Goal: Task Accomplishment & Management: Use online tool/utility

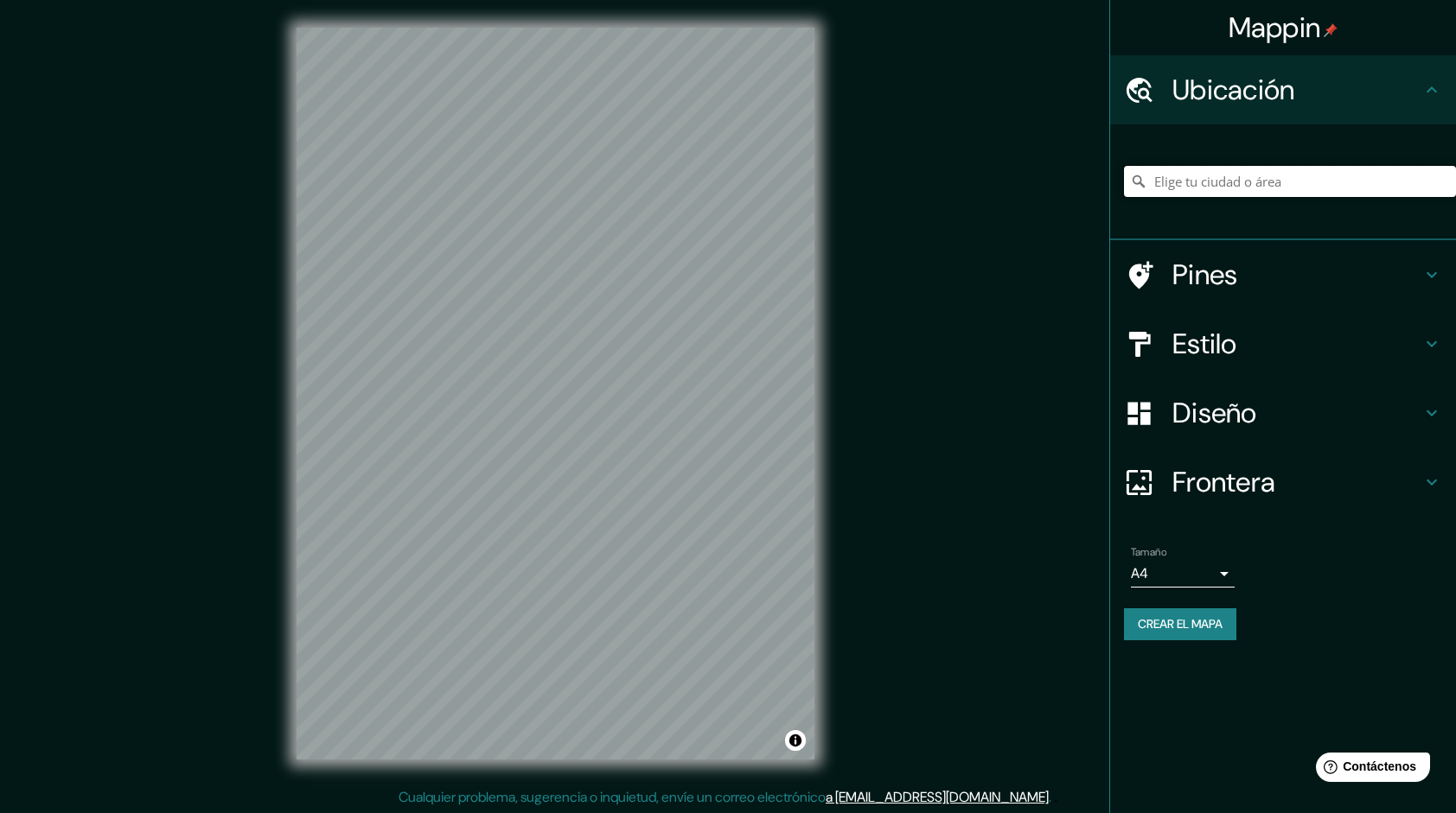
click at [1204, 178] on input "Elige tu ciudad o área" at bounding box center [1289, 181] width 332 height 31
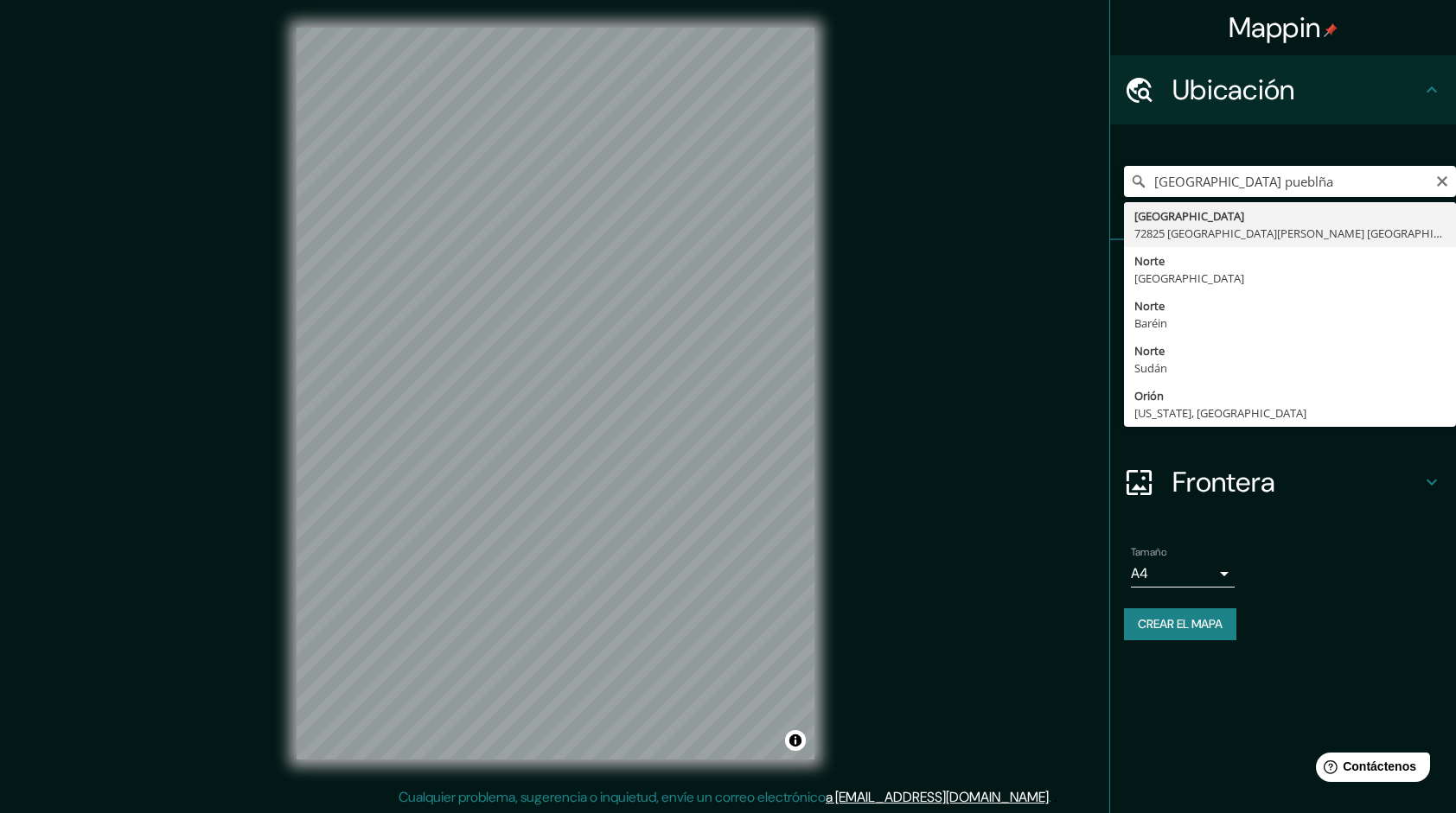
type input "[GEOGRAPHIC_DATA] [GEOGRAPHIC_DATA][PERSON_NAME] [GEOGRAPHIC_DATA], [GEOGRAPHIC…"
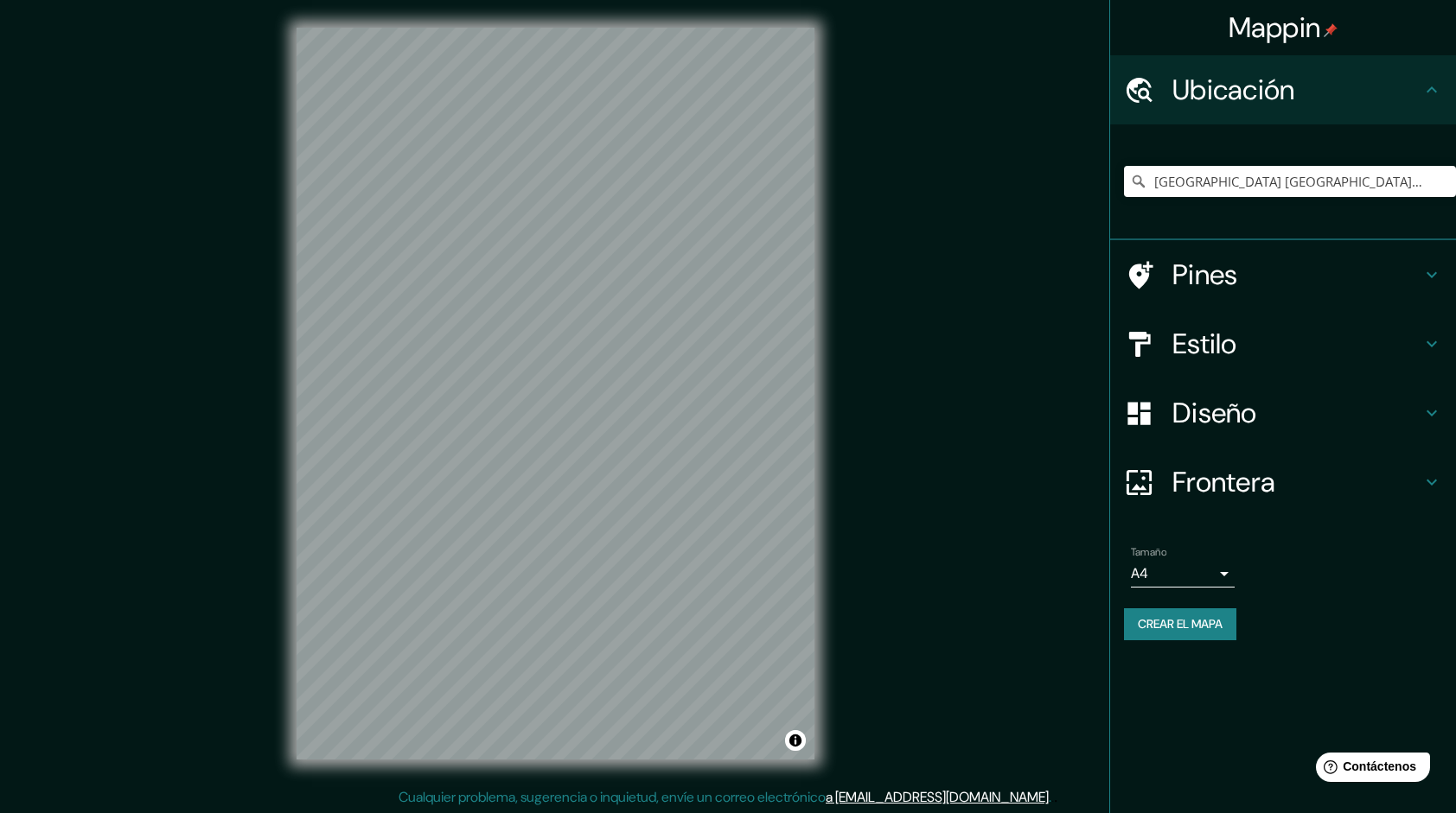
click at [1267, 278] on h4 "Pines" at bounding box center [1297, 276] width 249 height 35
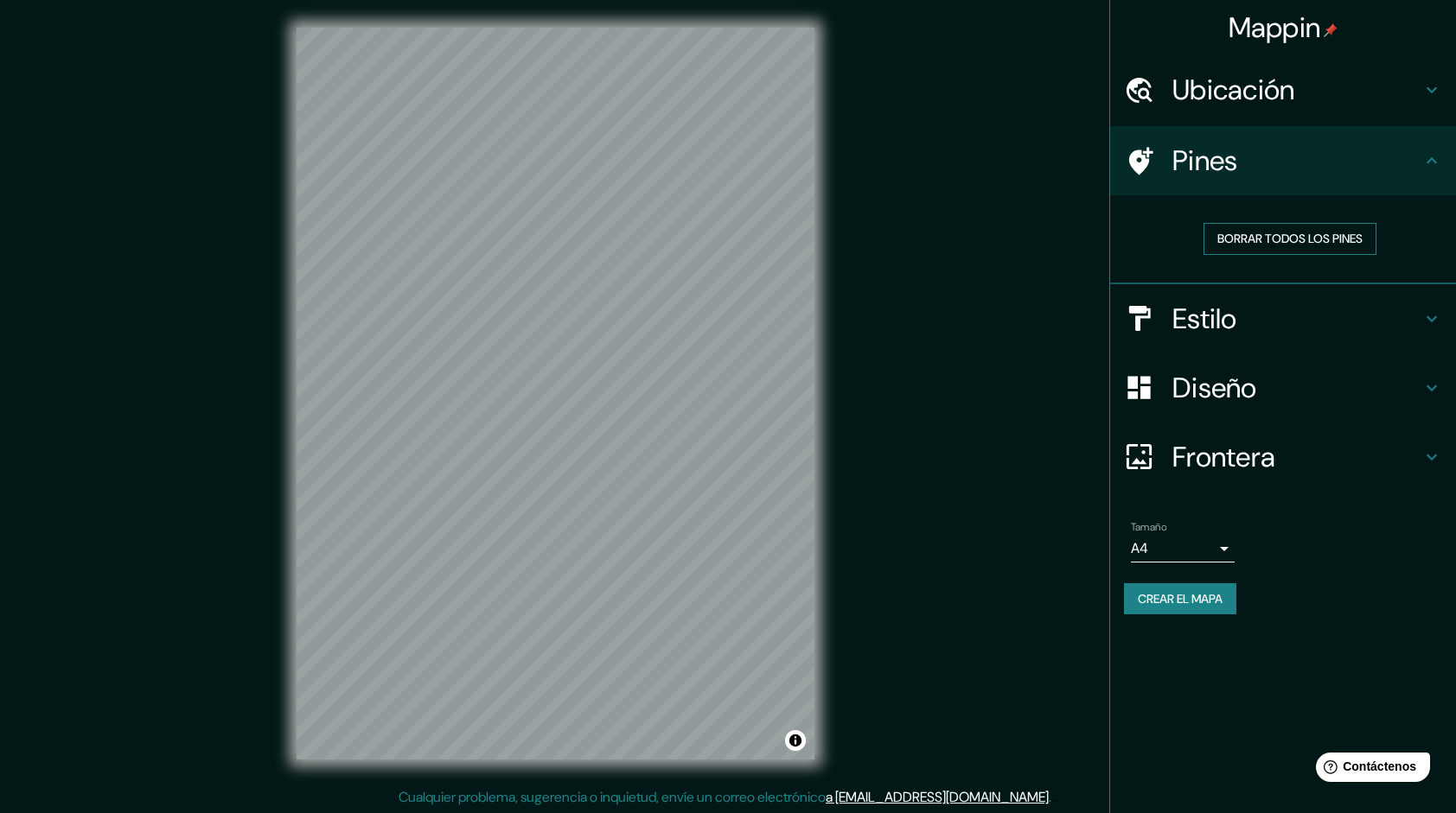
click at [1281, 234] on font "Borrar todos los pines" at bounding box center [1289, 239] width 145 height 21
click at [1261, 325] on h4 "Estilo" at bounding box center [1297, 319] width 249 height 35
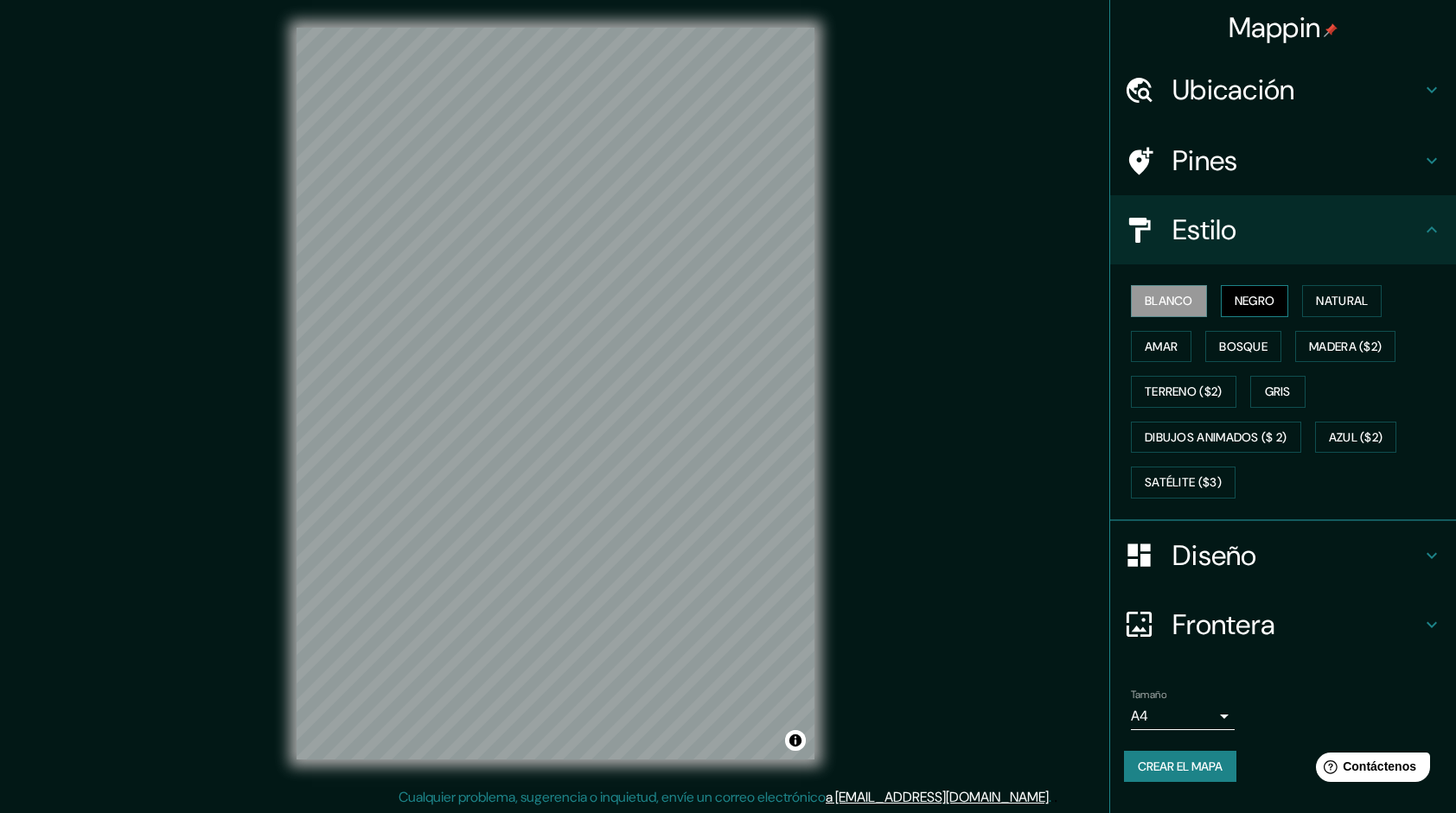
click at [1266, 305] on font "Negro" at bounding box center [1255, 301] width 41 height 21
click at [1319, 301] on button "Natural" at bounding box center [1342, 301] width 80 height 32
click at [1172, 338] on font "Amar" at bounding box center [1161, 347] width 33 height 21
click at [1224, 342] on font "Bosque" at bounding box center [1244, 347] width 49 height 21
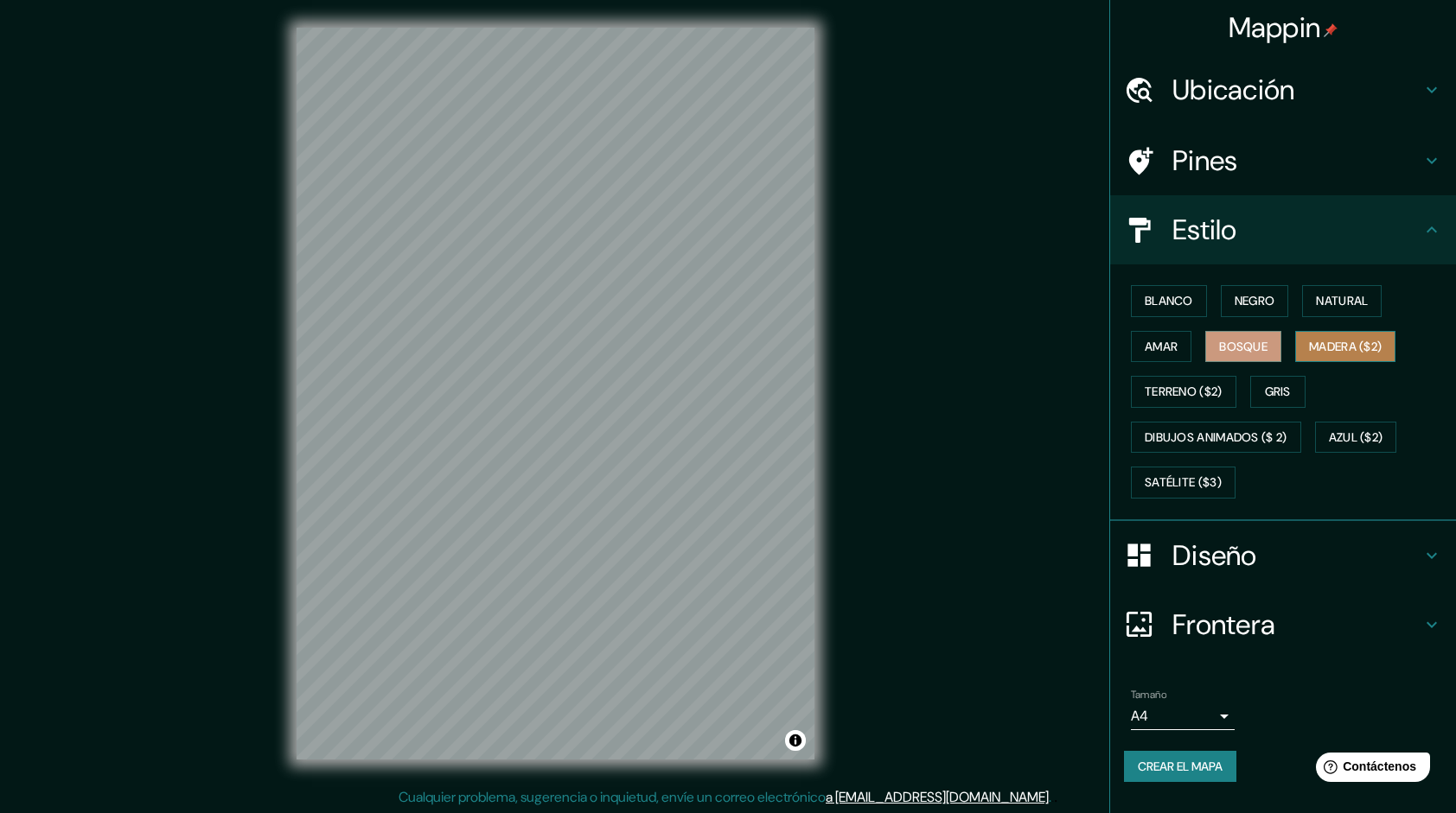
click at [1311, 336] on font "Madera ($2)" at bounding box center [1345, 347] width 73 height 21
click at [1164, 394] on font "Terreno ($2)" at bounding box center [1183, 392] width 78 height 21
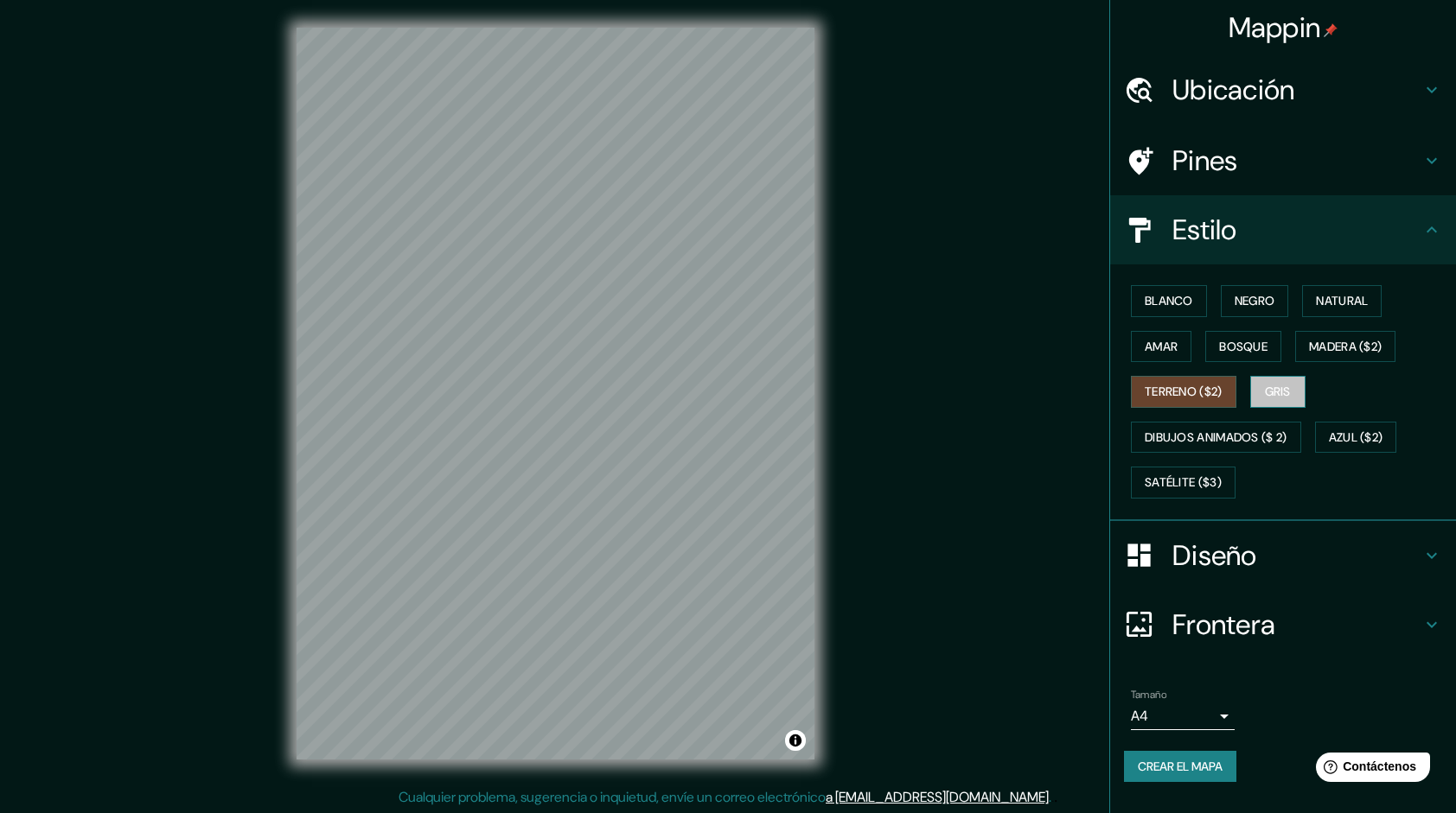
click at [1288, 382] on font "Gris" at bounding box center [1278, 392] width 26 height 21
click at [1200, 435] on font "Dibujos animados ($ 2)" at bounding box center [1215, 438] width 142 height 21
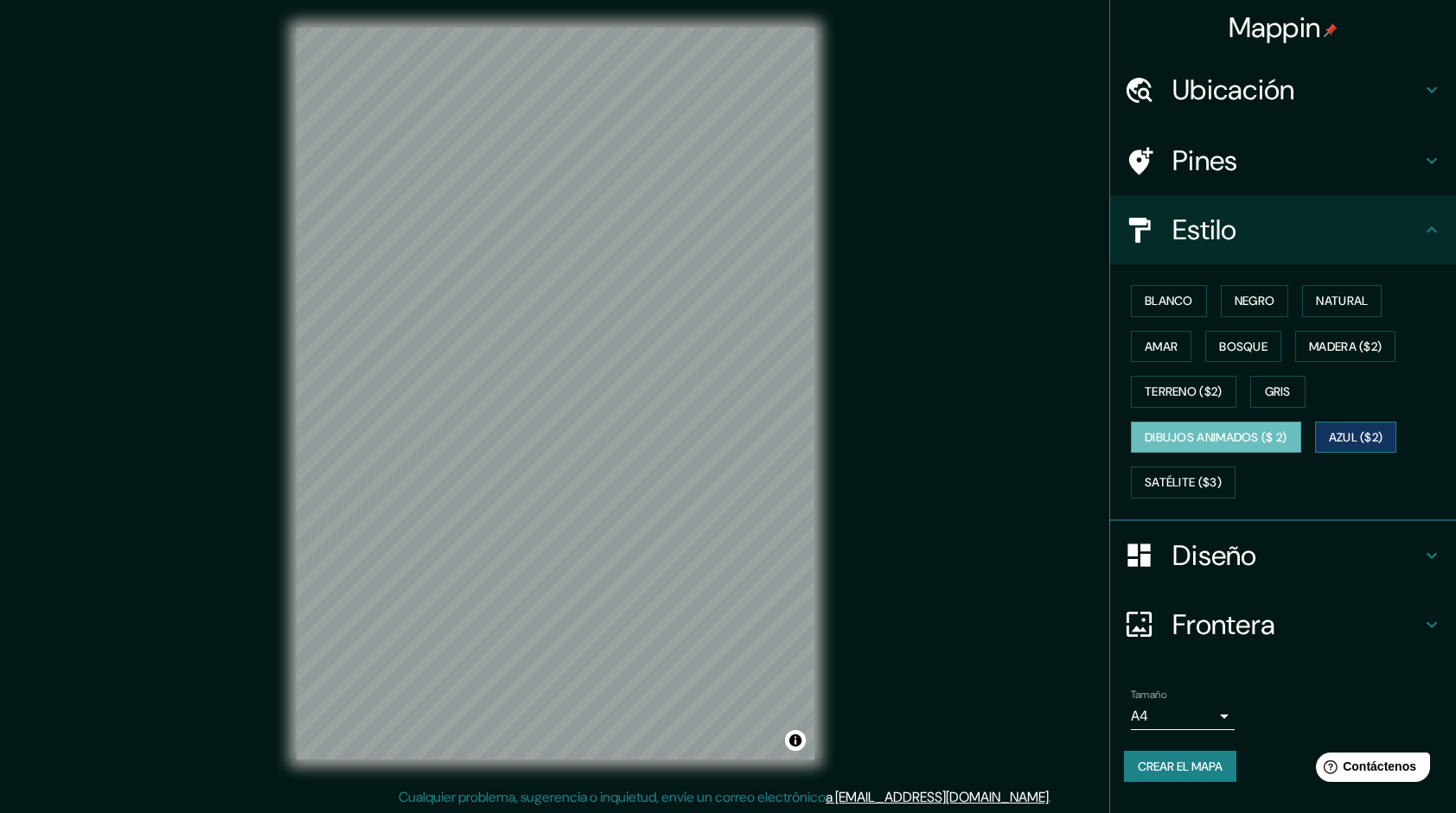
click at [1363, 427] on font "Azul ($2)" at bounding box center [1357, 438] width 55 height 21
click at [1218, 474] on font "Satélite ($3)" at bounding box center [1182, 483] width 77 height 21
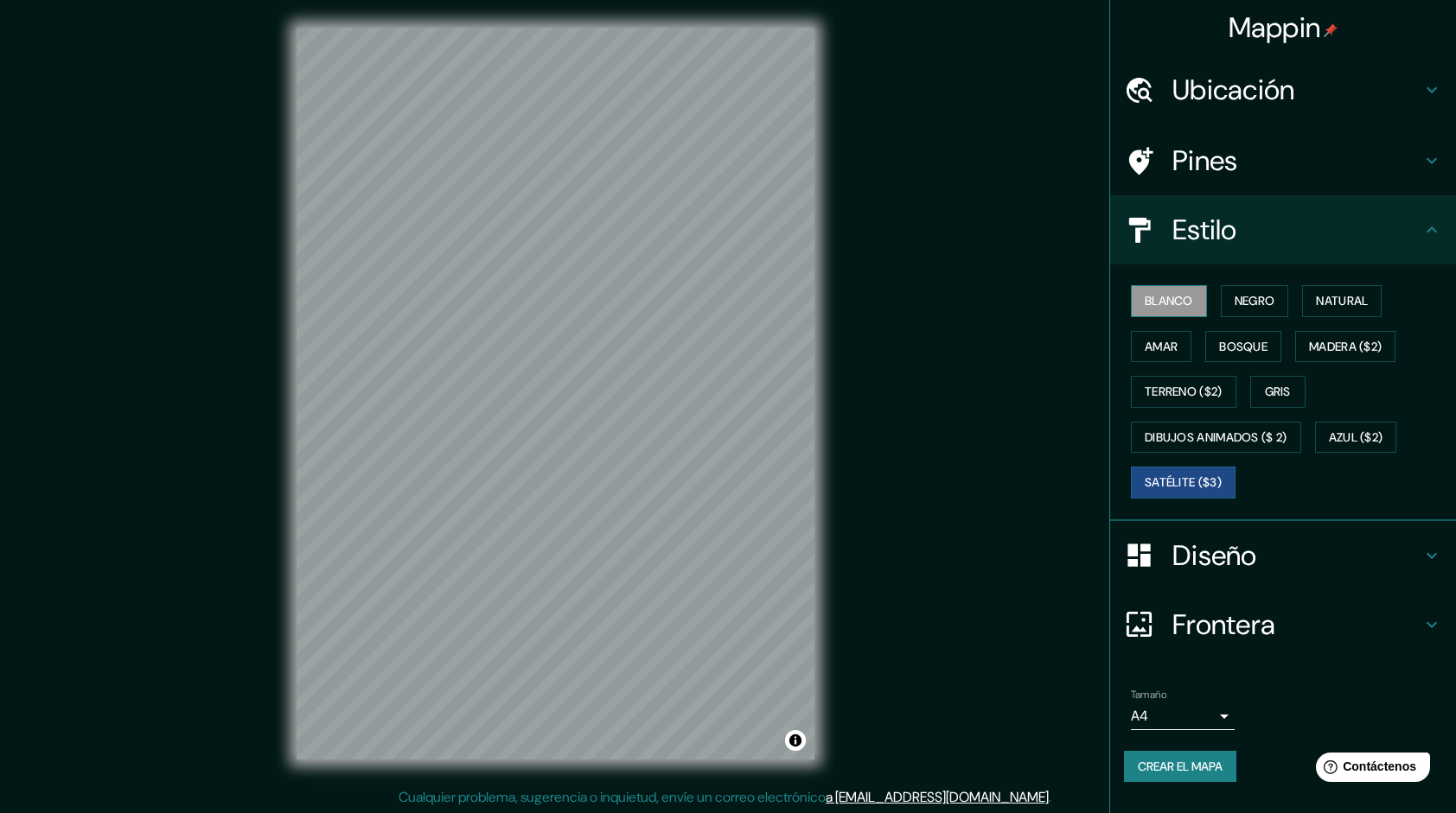
click at [1187, 307] on font "Blanco" at bounding box center [1169, 301] width 49 height 21
click at [1410, 234] on h4 "Estilo" at bounding box center [1297, 230] width 249 height 35
click at [1436, 232] on icon at bounding box center [1432, 230] width 11 height 6
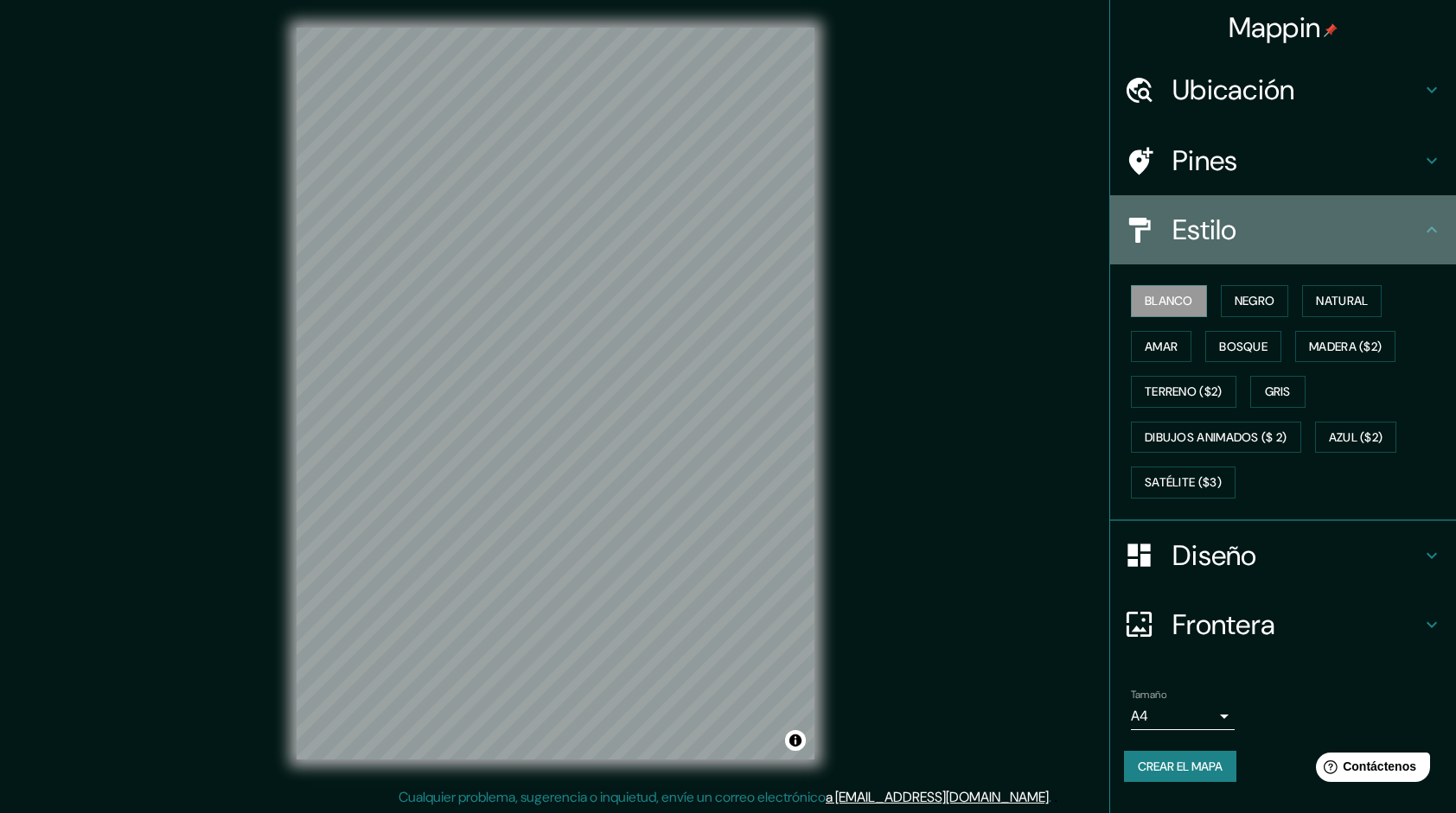
click at [1436, 232] on icon at bounding box center [1432, 230] width 11 height 6
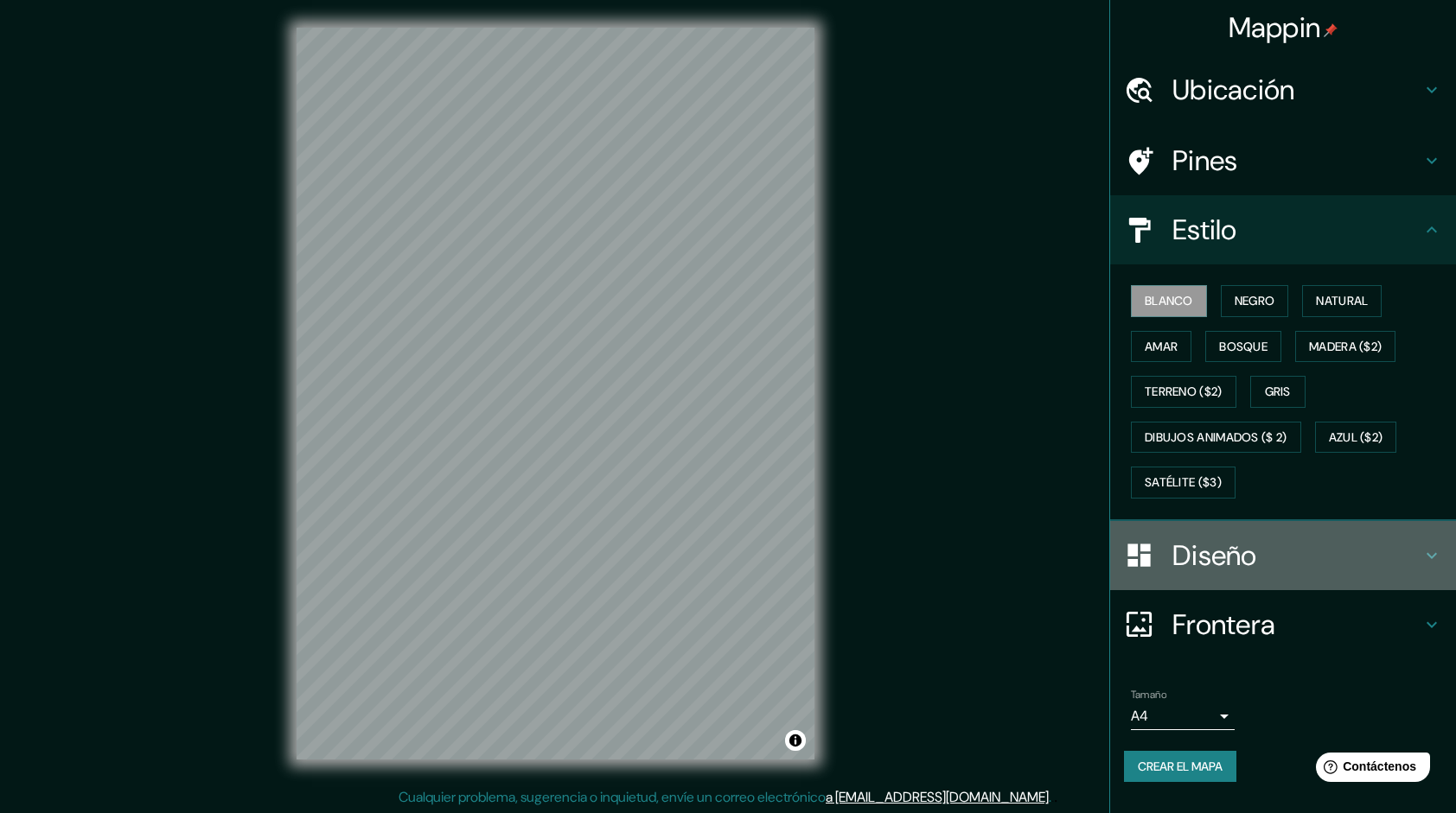
click at [1300, 563] on h4 "Diseño" at bounding box center [1297, 556] width 249 height 35
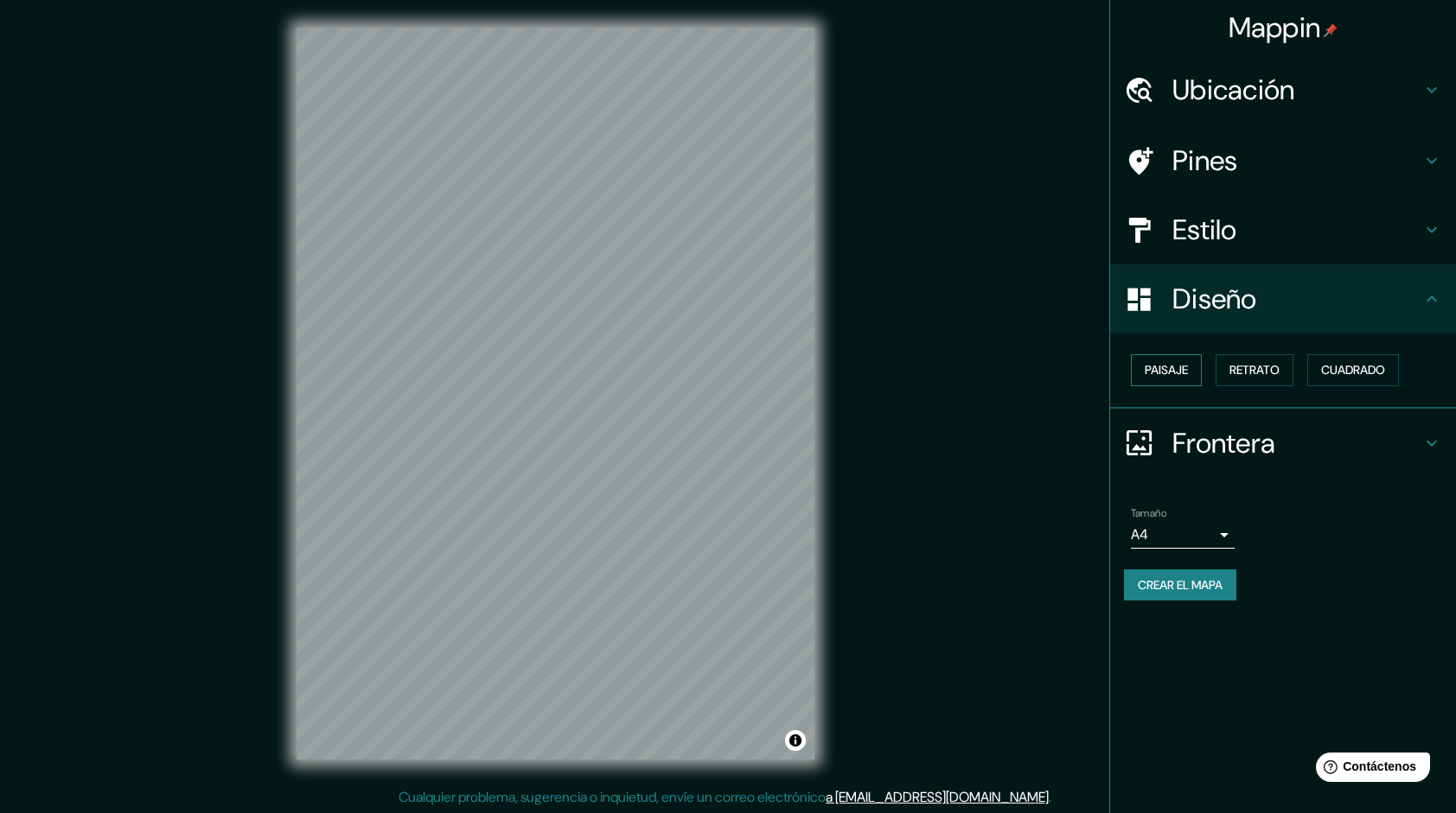
click at [1176, 363] on font "Paisaje" at bounding box center [1166, 370] width 43 height 21
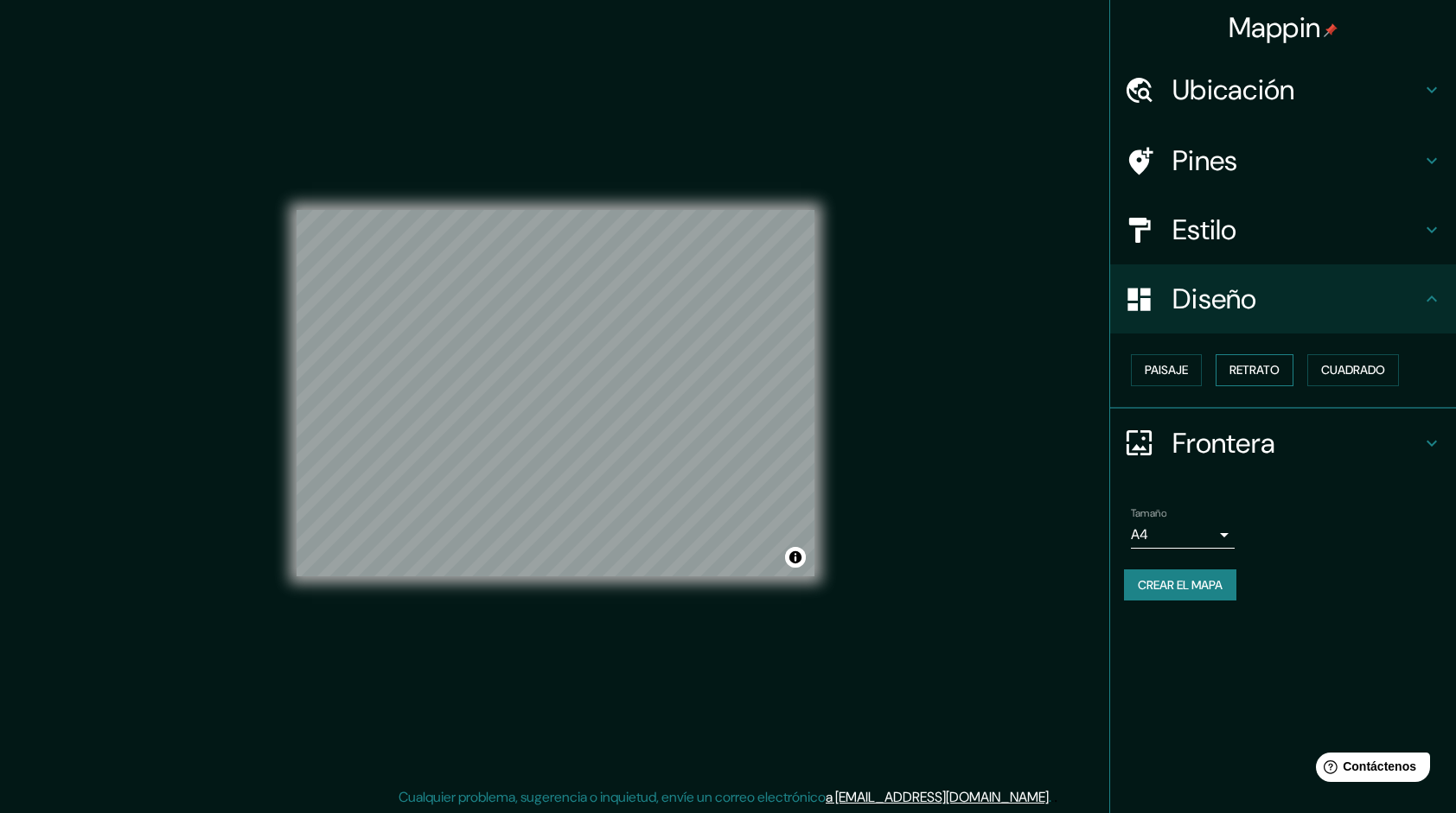
click at [1238, 367] on font "Retrato" at bounding box center [1253, 370] width 50 height 21
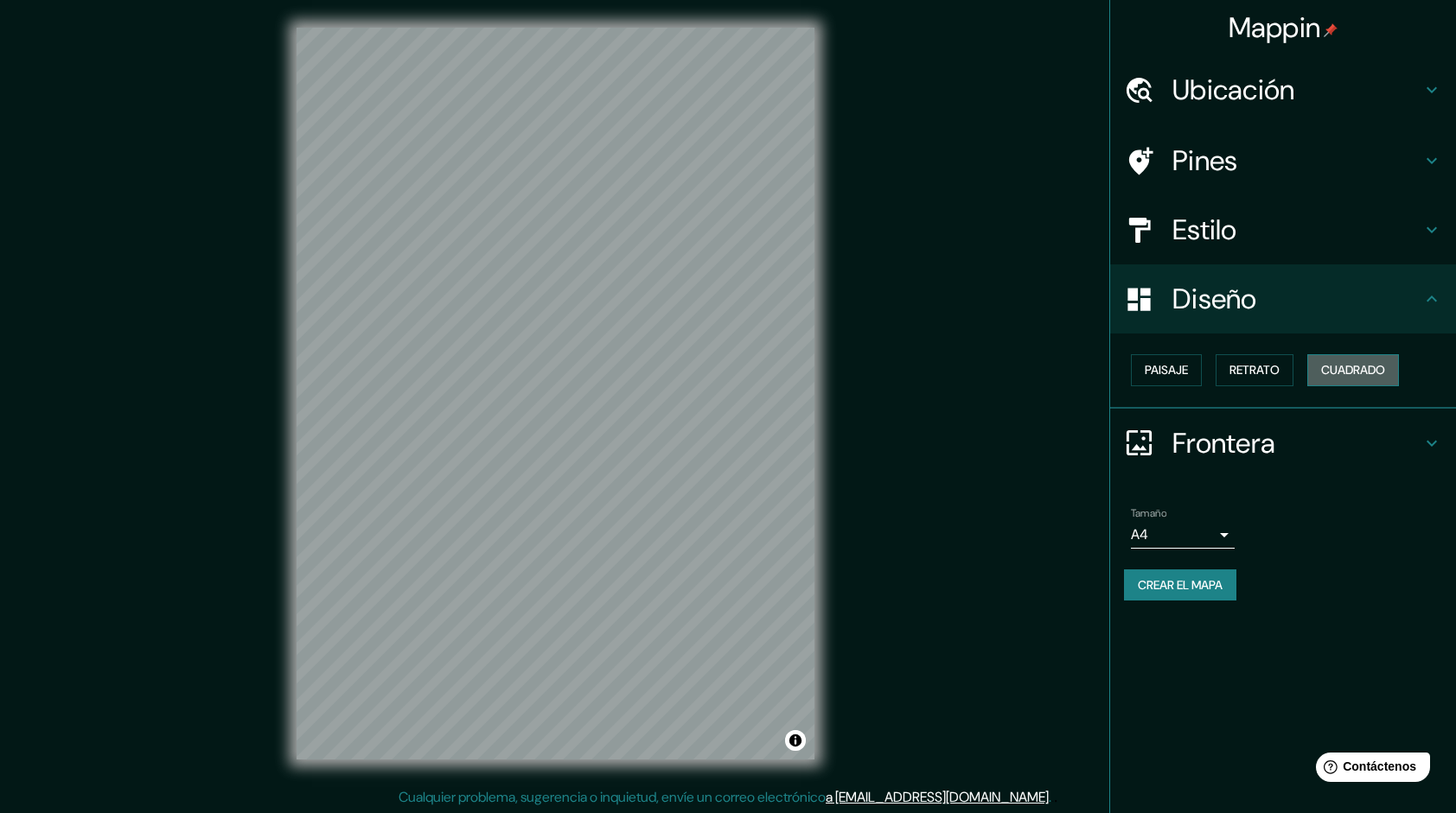
click at [1324, 374] on font "Cuadrado" at bounding box center [1354, 370] width 64 height 21
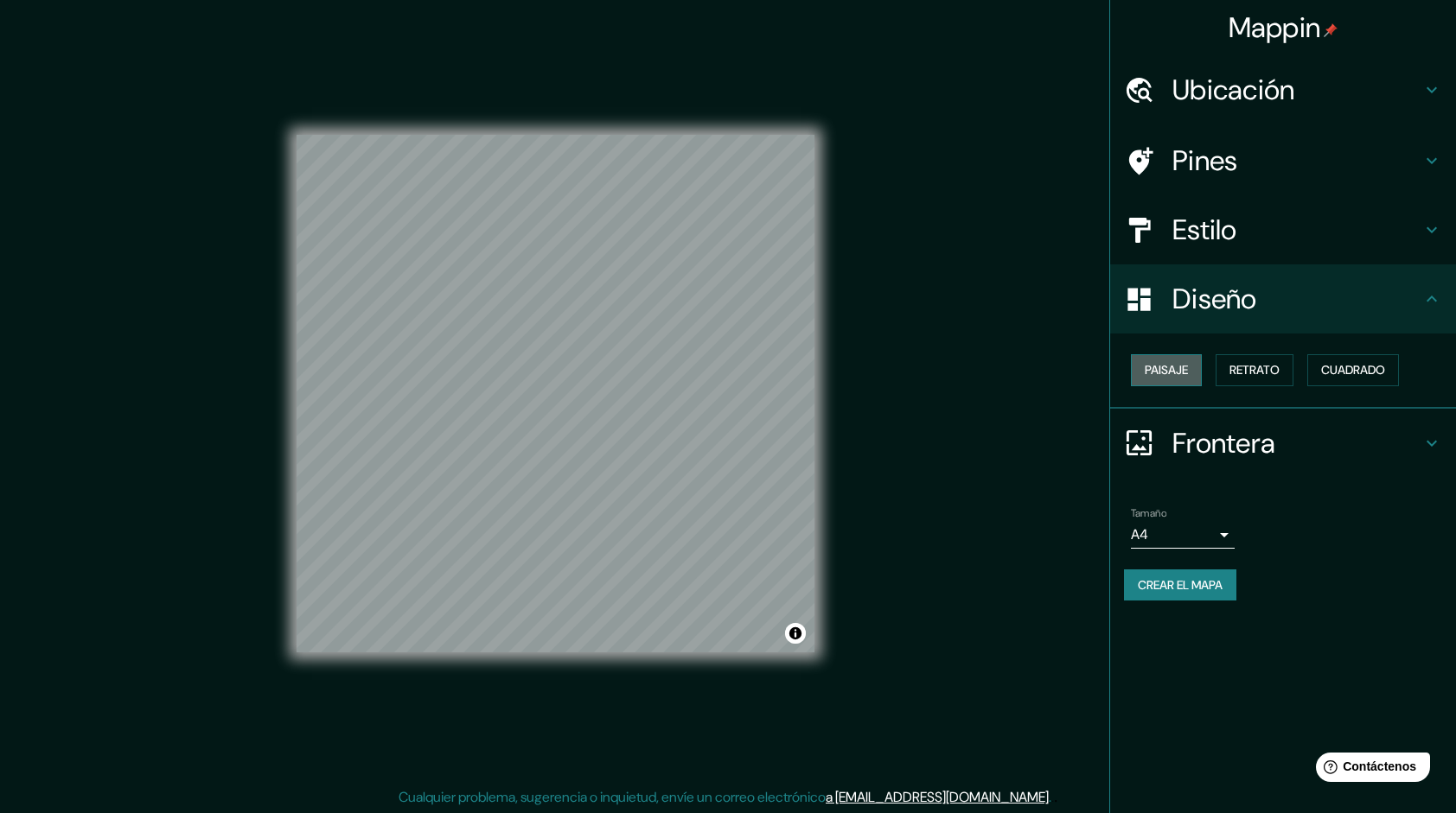
click at [1181, 373] on font "Paisaje" at bounding box center [1166, 370] width 43 height 21
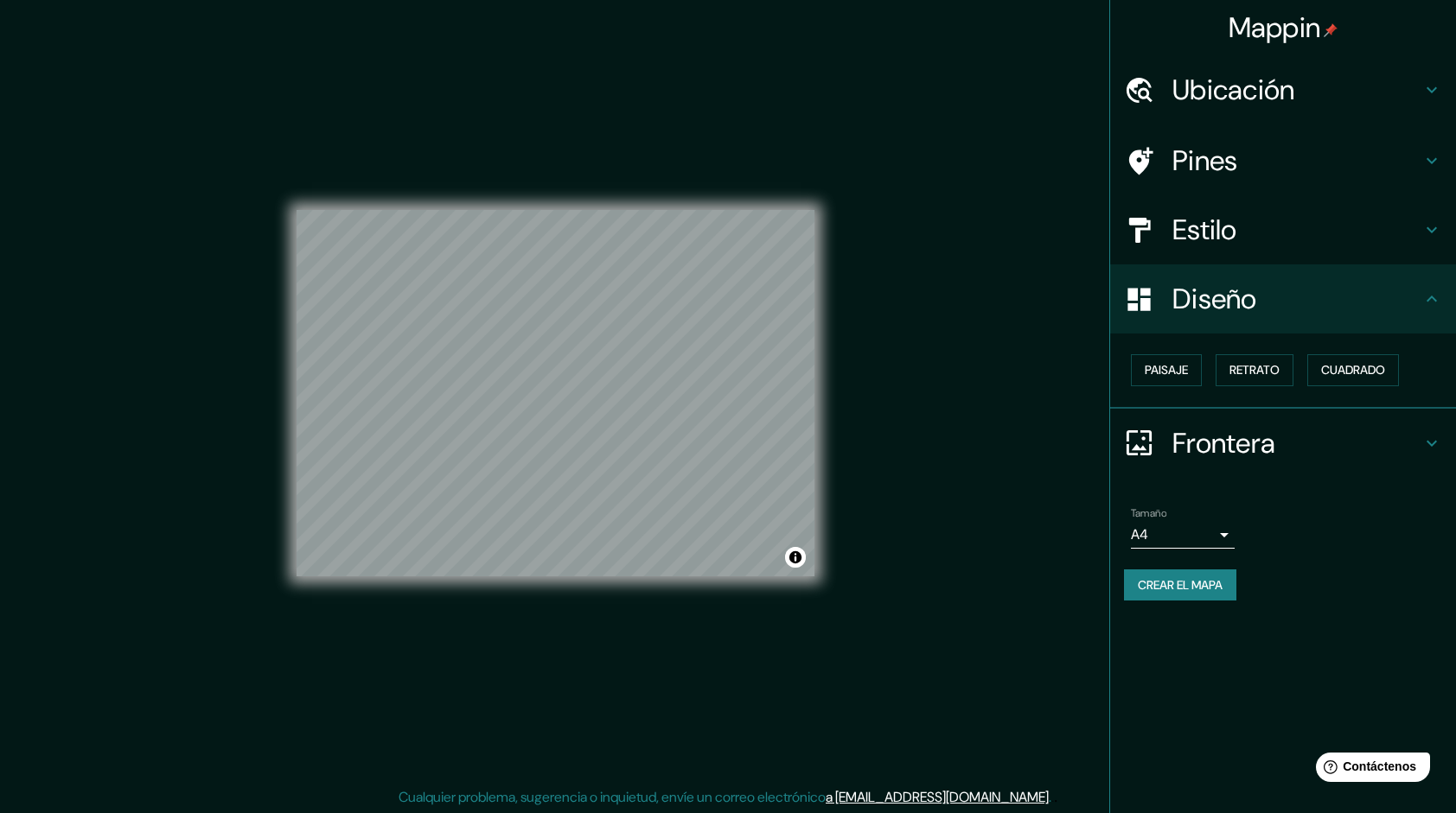
click at [1273, 443] on h4 "Frontera" at bounding box center [1297, 444] width 249 height 35
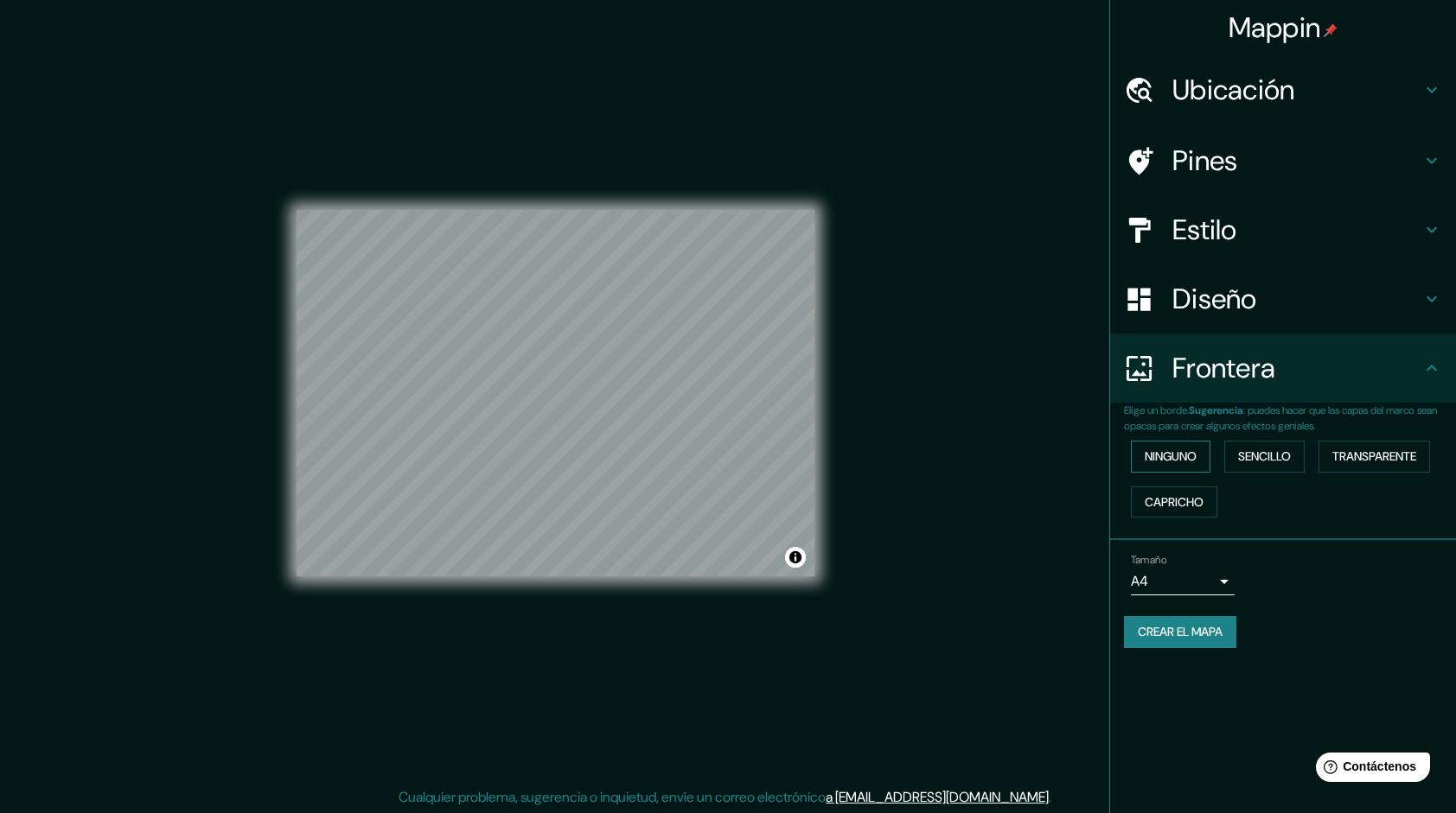
click at [1197, 455] on font "Ninguno" at bounding box center [1170, 457] width 52 height 21
click at [1244, 462] on font "Sencillo" at bounding box center [1264, 457] width 53 height 21
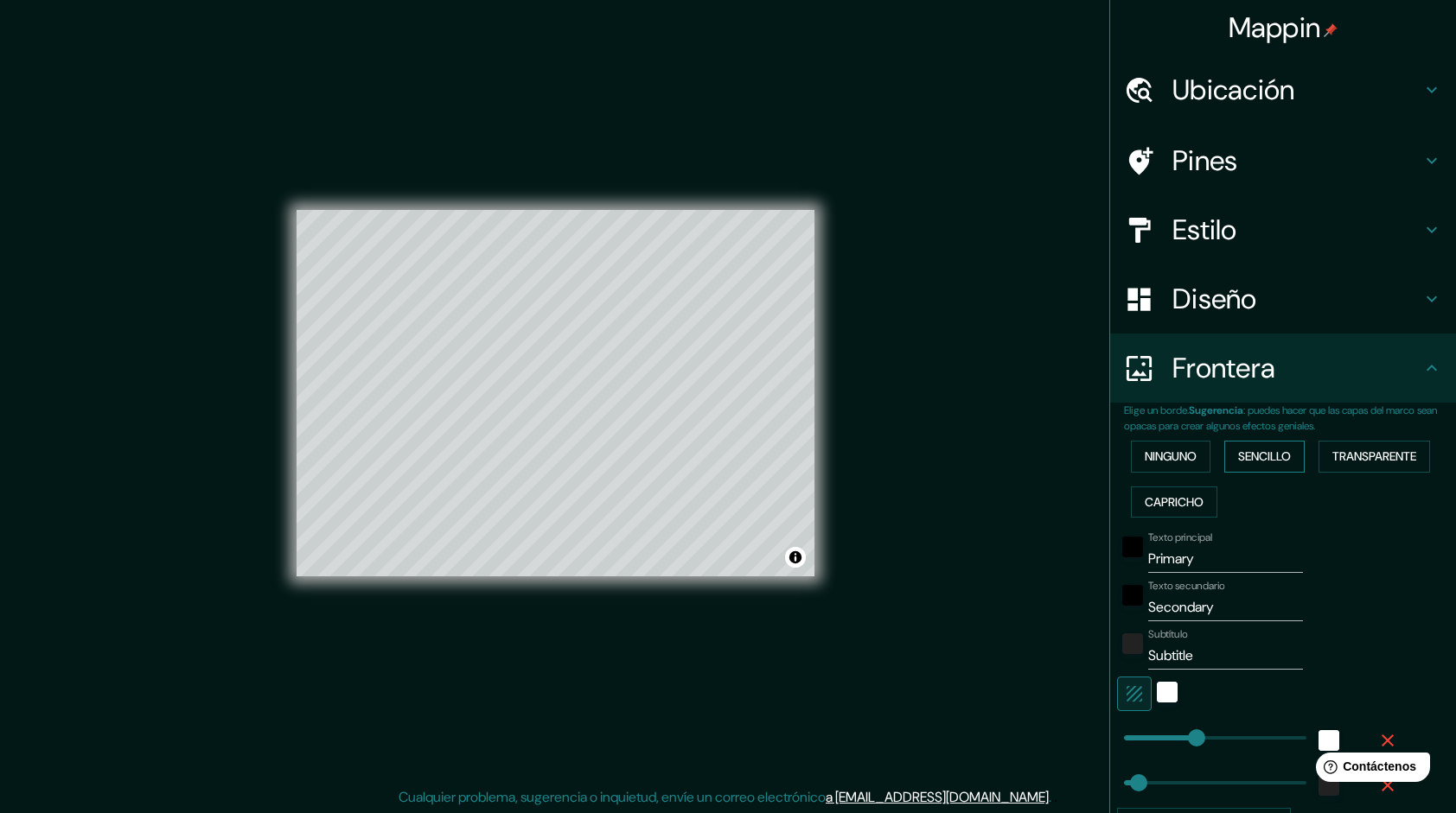
click at [1244, 462] on font "Sencillo" at bounding box center [1264, 457] width 53 height 21
type input "240"
type input "48"
click at [1340, 460] on font "Transparente" at bounding box center [1374, 457] width 84 height 21
click at [1163, 507] on font "Capricho" at bounding box center [1174, 502] width 58 height 21
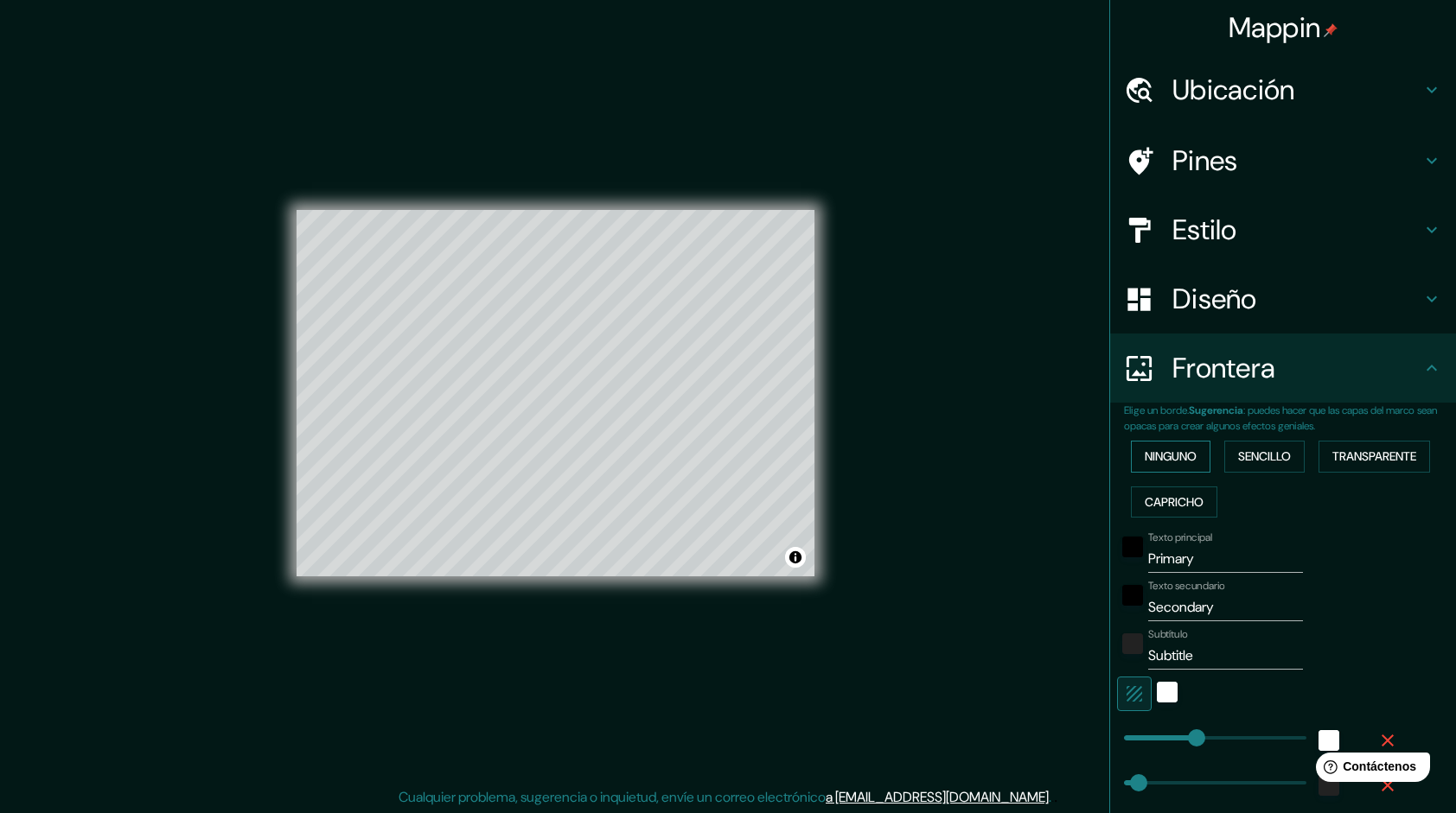
click at [1168, 444] on button "Ninguno" at bounding box center [1171, 457] width 80 height 32
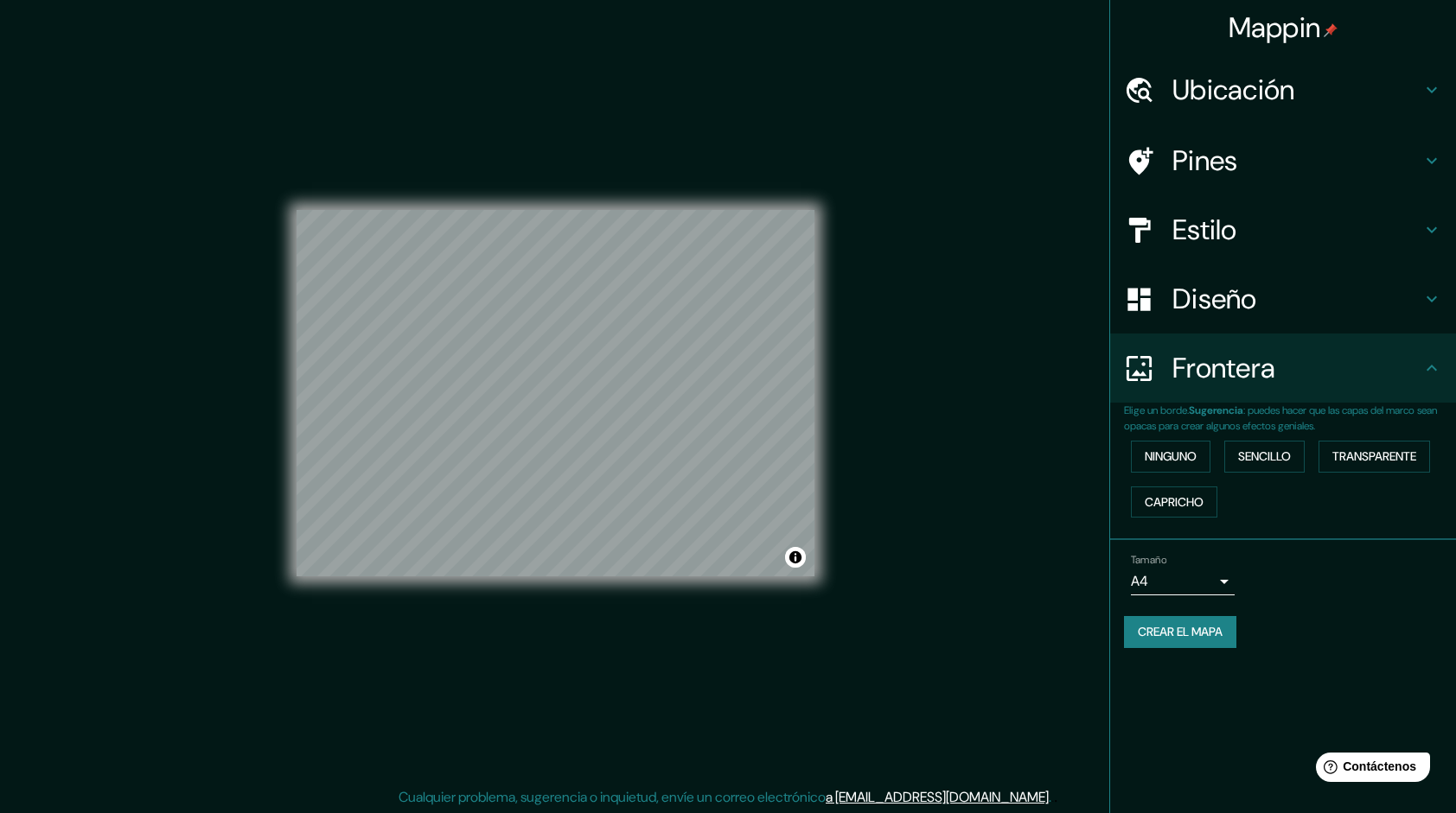
click at [1222, 576] on body "Mappin Ubicación [GEOGRAPHIC_DATA] [GEOGRAPHIC_DATA][PERSON_NAME] [GEOGRAPHIC_D…" at bounding box center [728, 406] width 1456 height 813
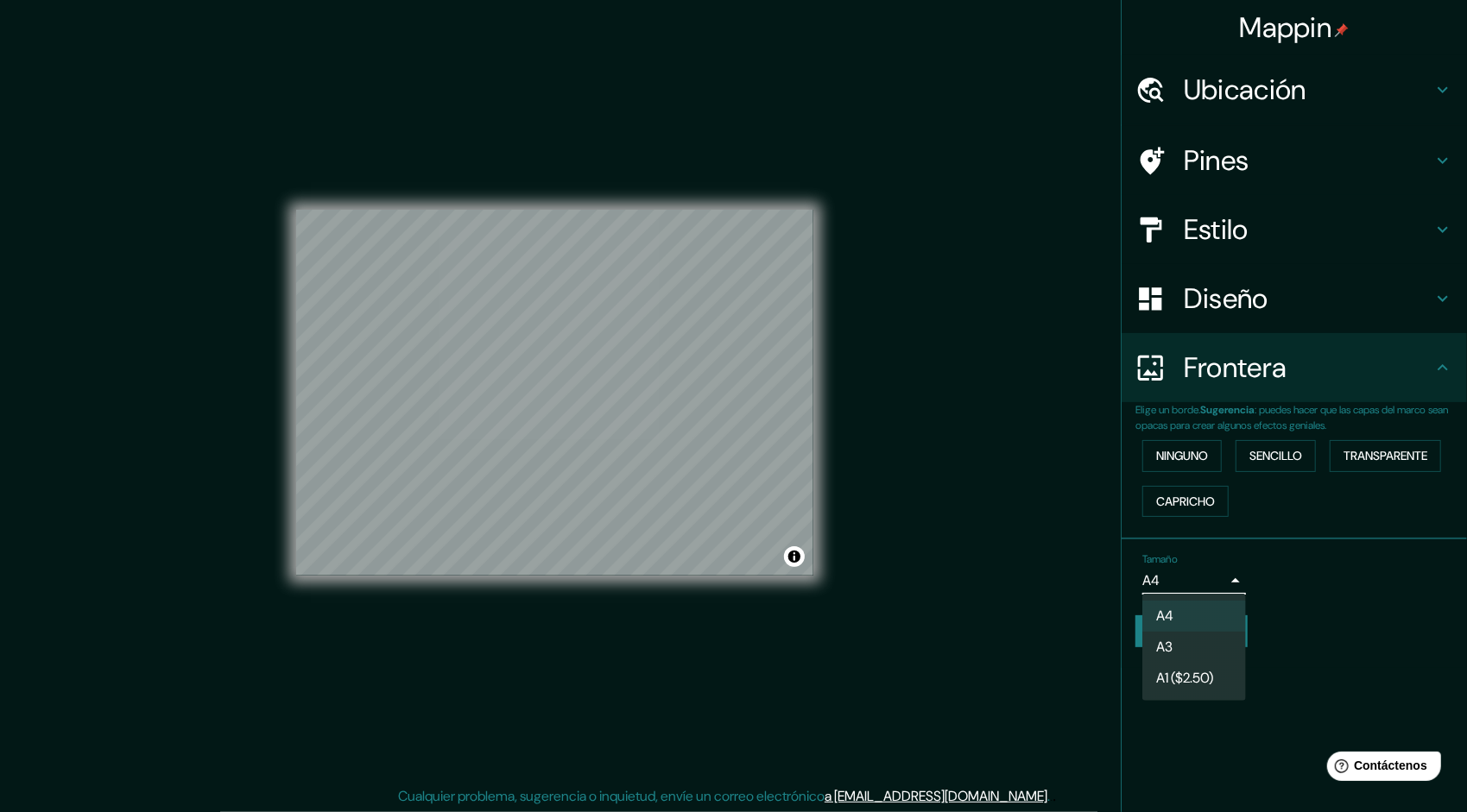
click at [1309, 608] on div at bounding box center [734, 406] width 1467 height 812
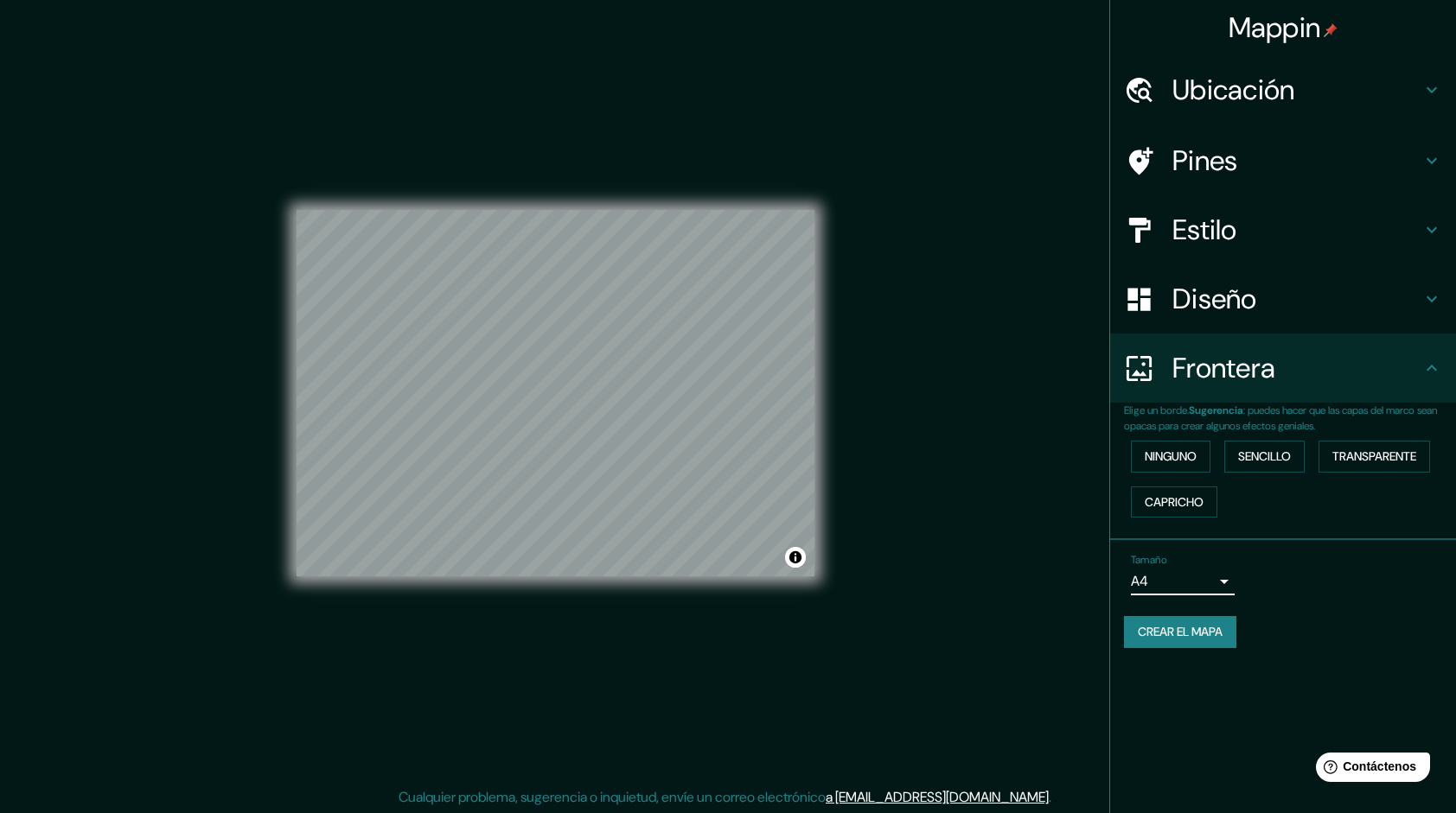
click at [1202, 641] on font "Crear el mapa" at bounding box center [1179, 632] width 85 height 21
click at [1190, 641] on font "Crear el mapa" at bounding box center [1179, 632] width 85 height 21
click at [1338, 71] on div "Ubicación" at bounding box center [1283, 90] width 346 height 69
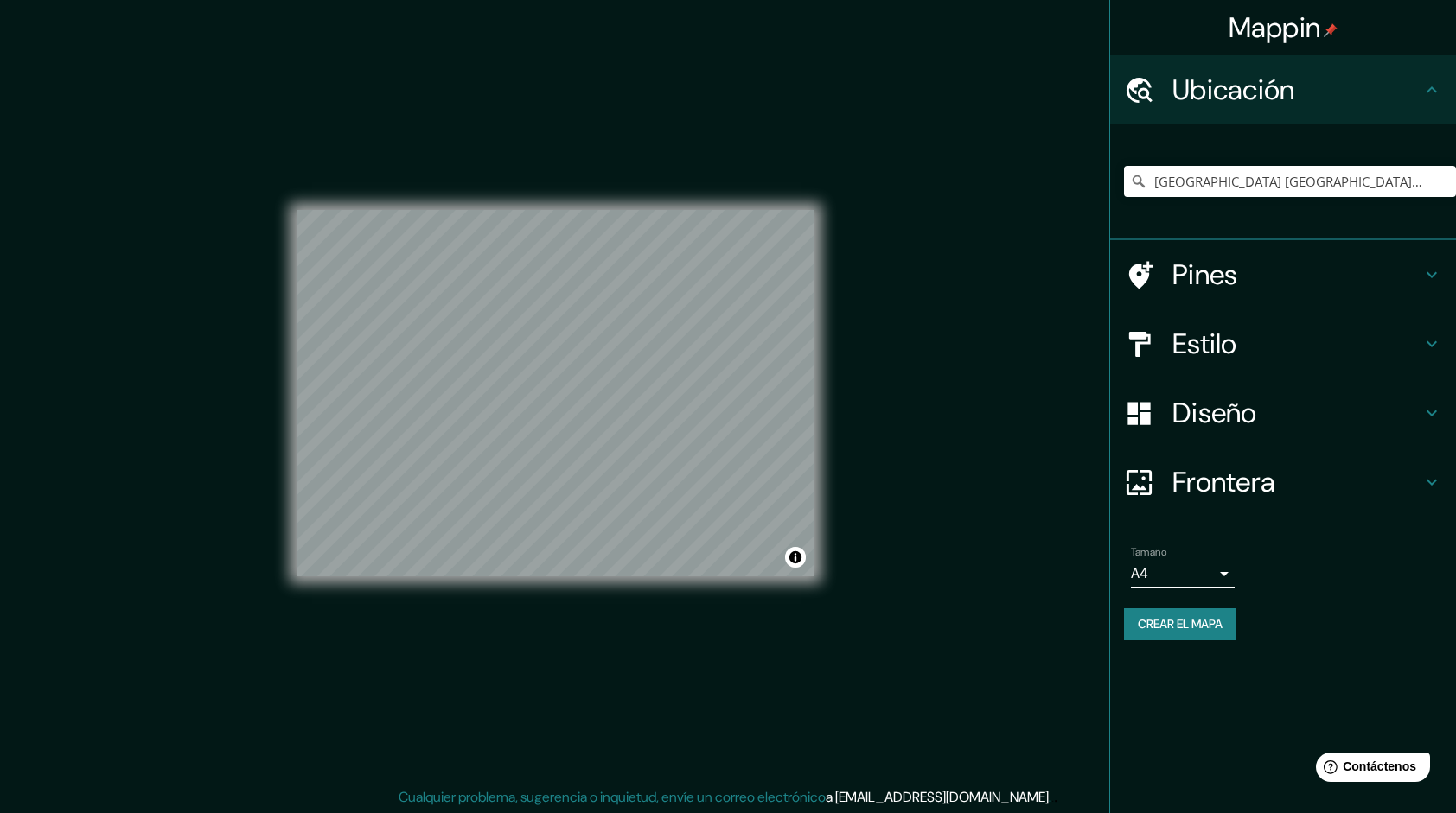
click at [1338, 71] on div "Ubicación" at bounding box center [1283, 90] width 346 height 69
click at [1406, 359] on h4 "Estilo" at bounding box center [1297, 345] width 249 height 35
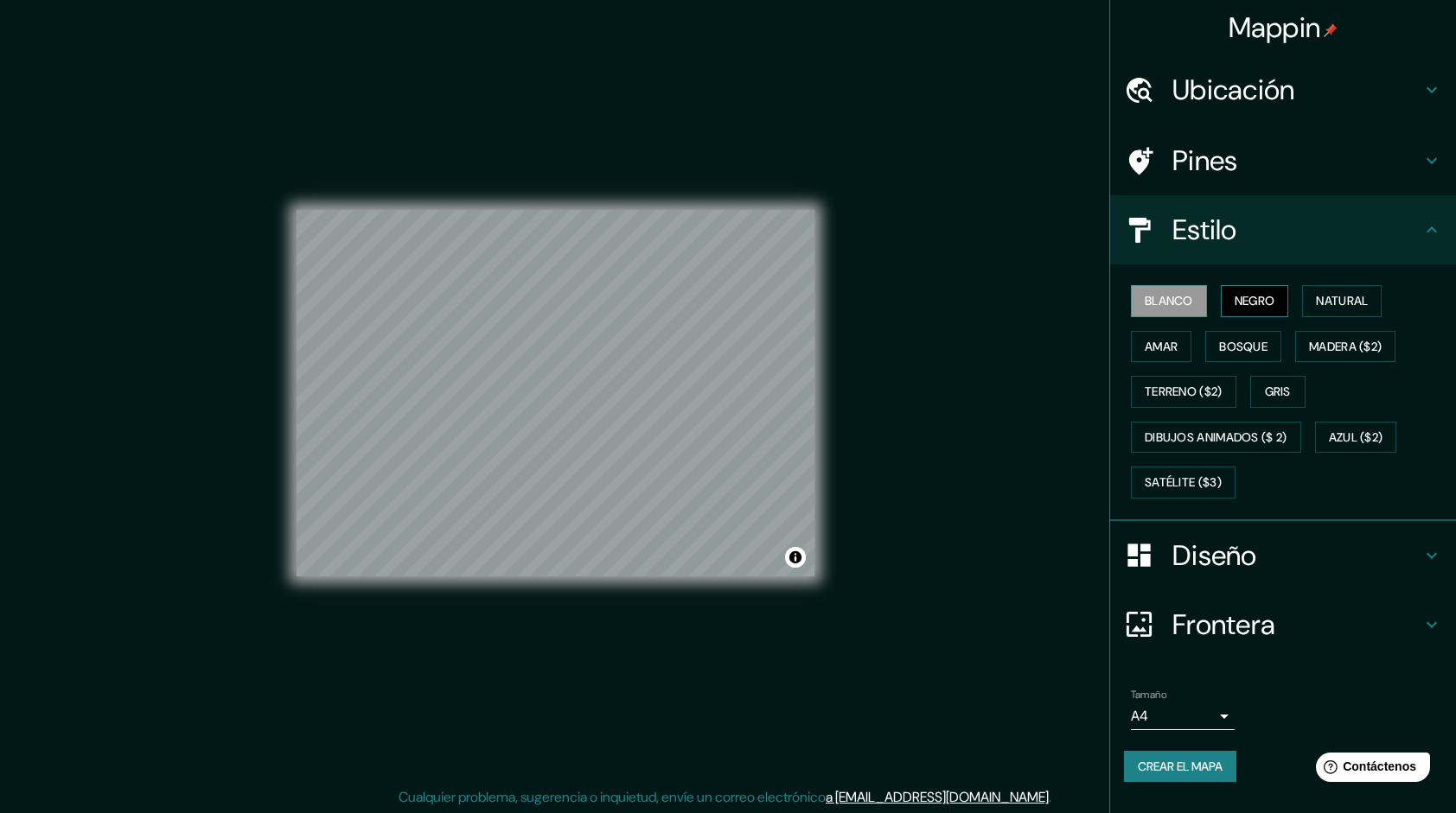
click at [1260, 291] on font "Negro" at bounding box center [1255, 301] width 41 height 21
click at [1439, 617] on icon at bounding box center [1432, 624] width 20 height 20
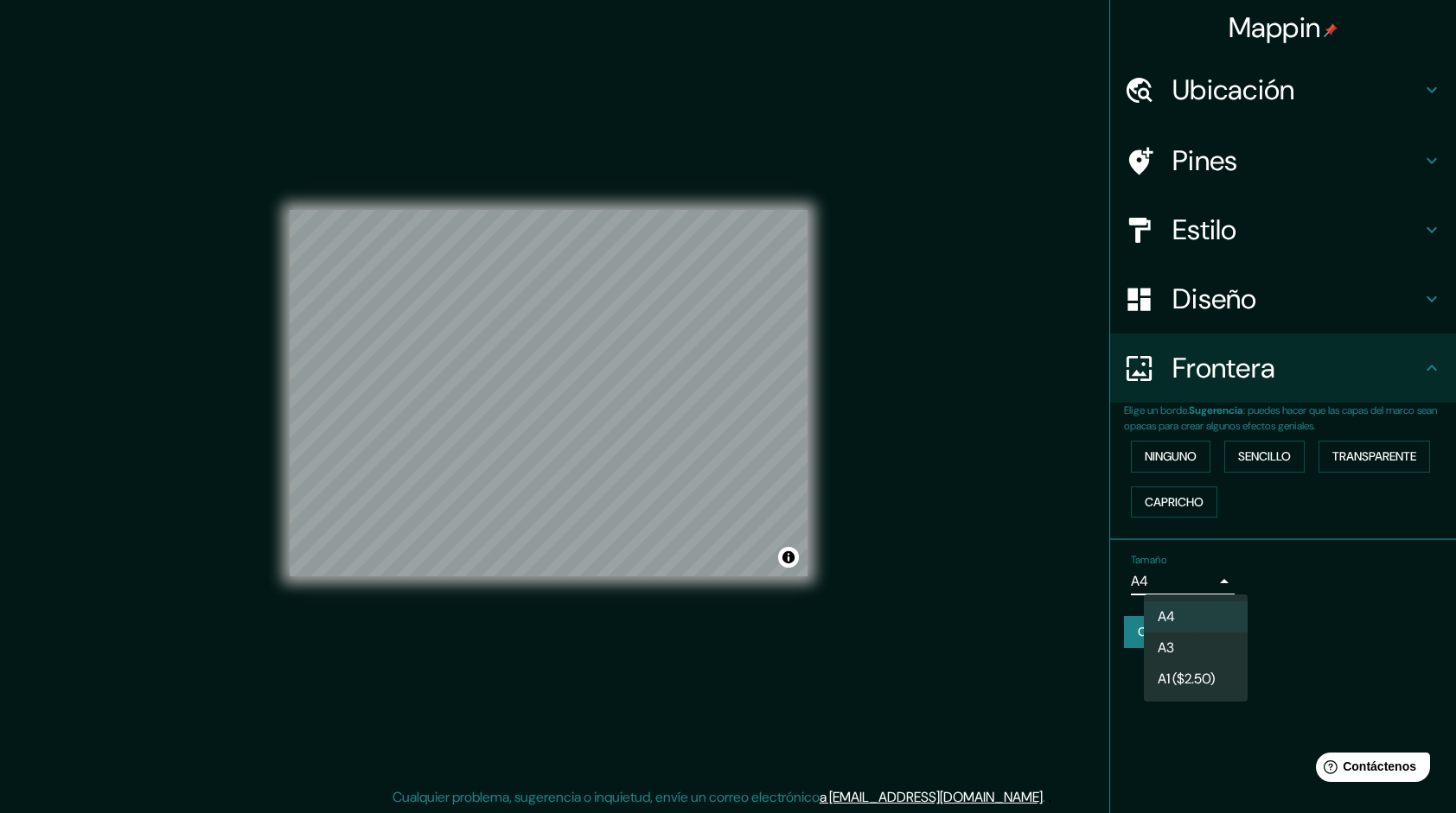
click at [1222, 581] on body "Mappin Ubicación [GEOGRAPHIC_DATA] [GEOGRAPHIC_DATA][PERSON_NAME] [GEOGRAPHIC_D…" at bounding box center [728, 406] width 1456 height 813
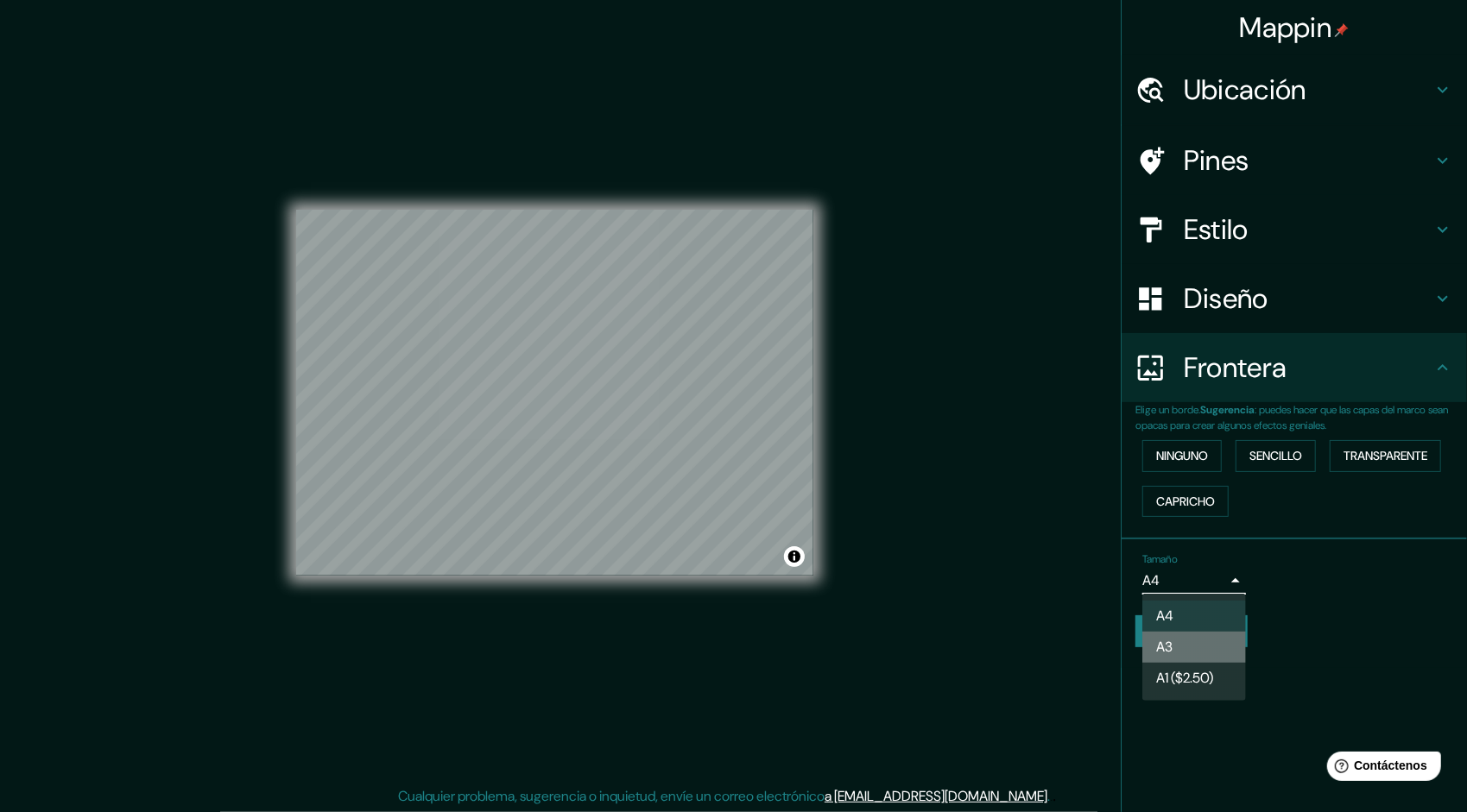
click at [1199, 639] on li "A3" at bounding box center [1195, 648] width 104 height 31
type input "a4"
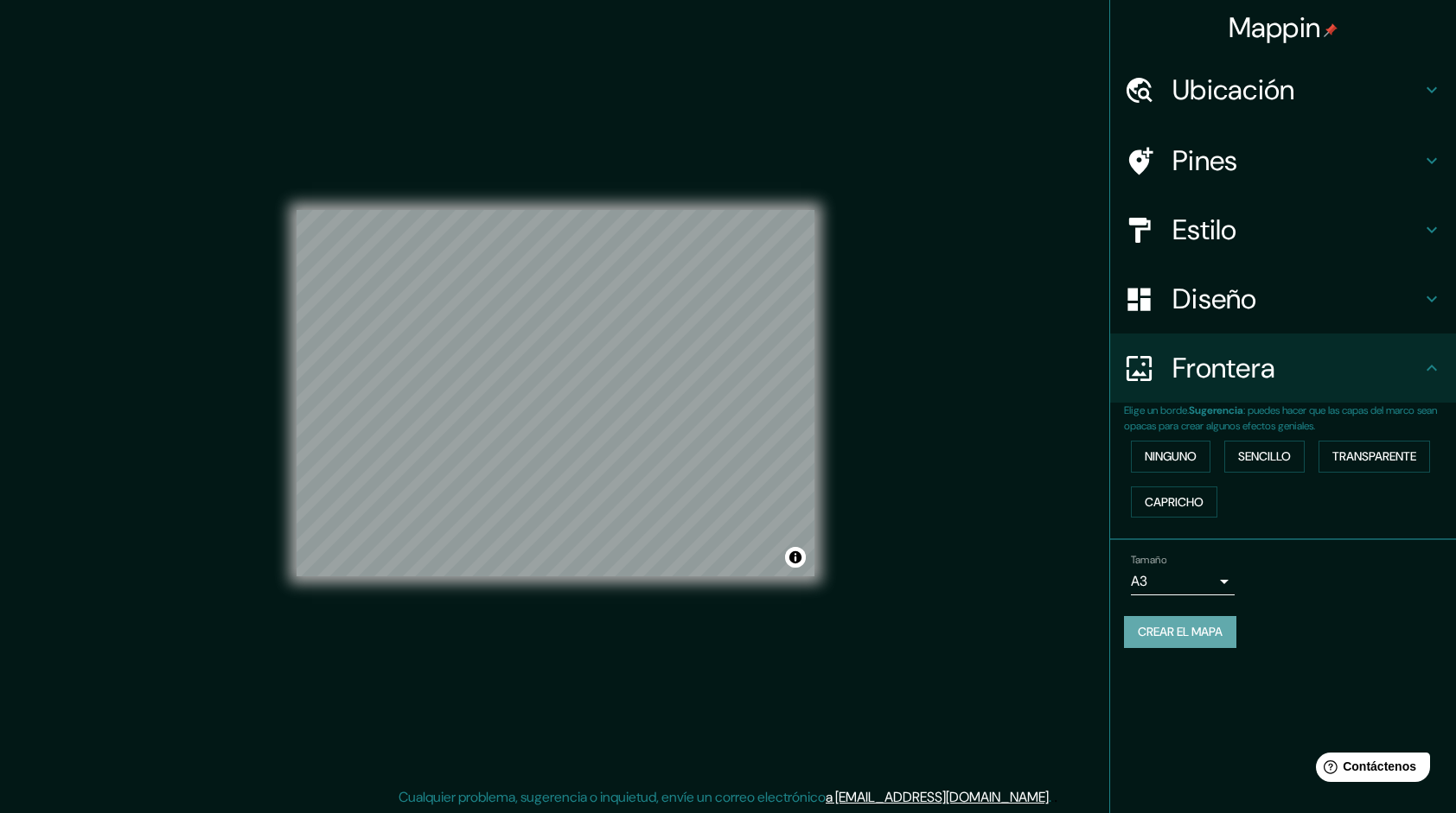
click at [1213, 629] on font "Crear el mapa" at bounding box center [1179, 632] width 85 height 21
click at [1211, 630] on font "Crear el mapa" at bounding box center [1179, 632] width 85 height 21
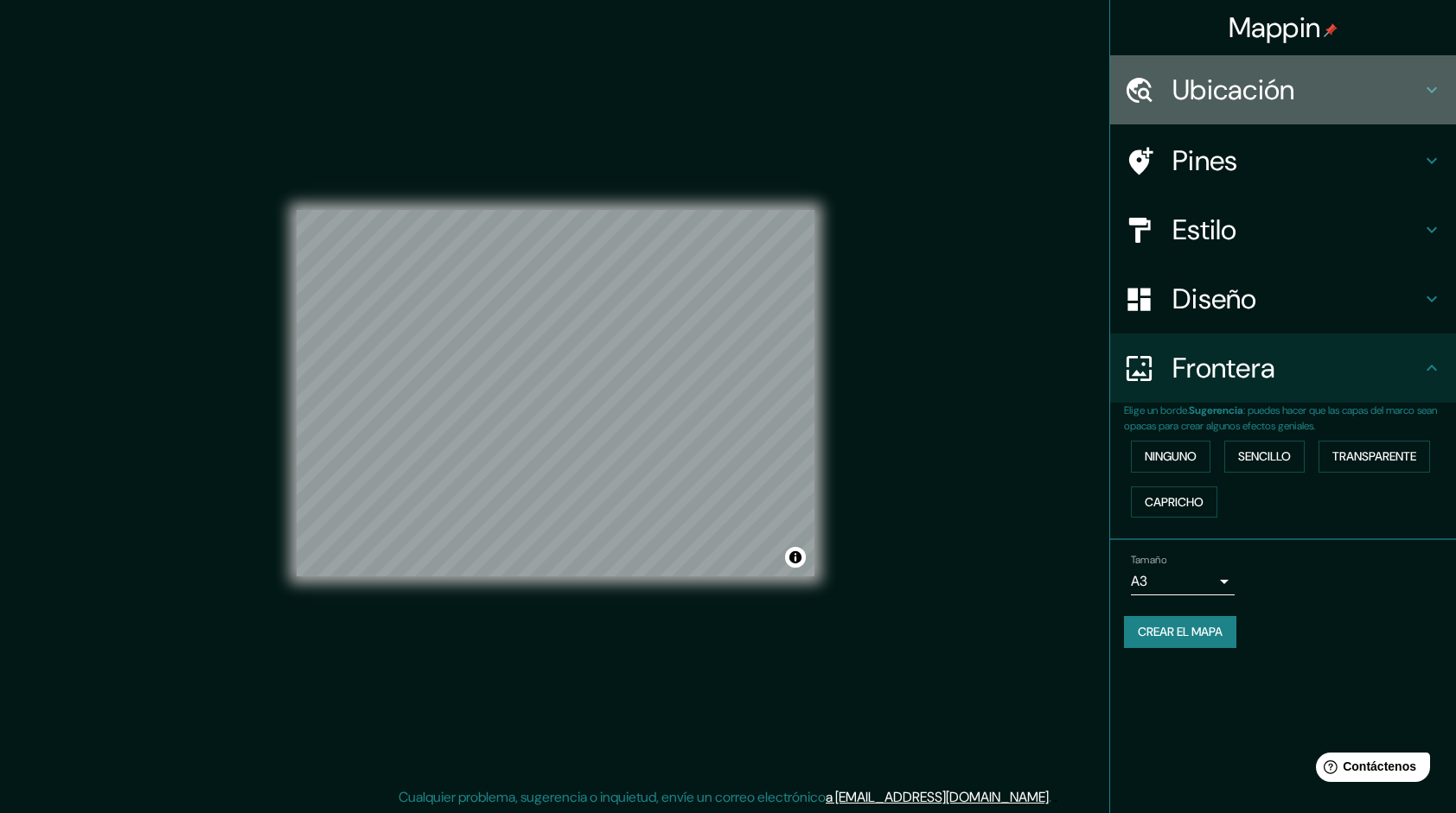
click at [1260, 98] on h4 "Ubicación" at bounding box center [1297, 91] width 249 height 35
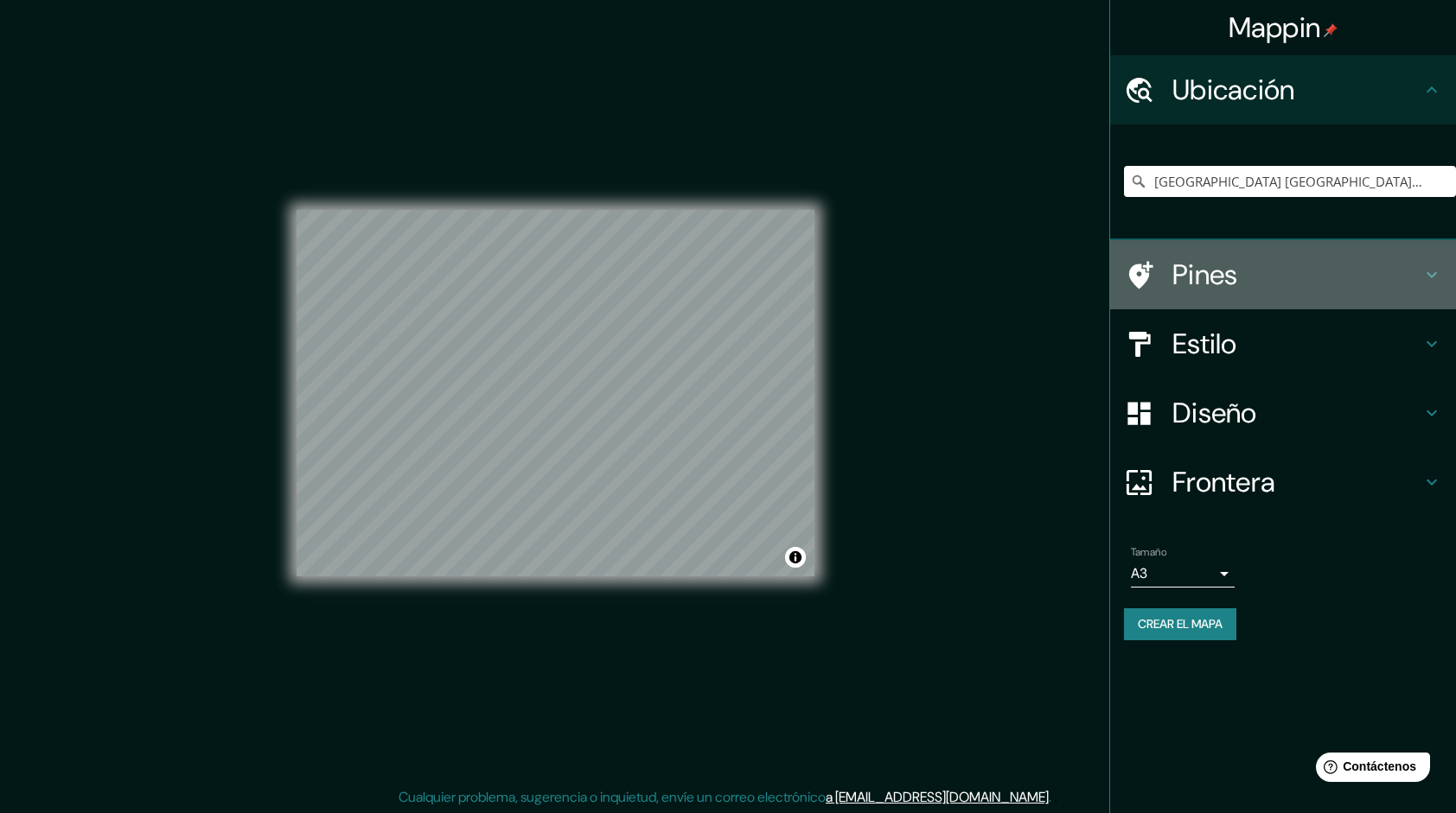
click at [1244, 281] on h4 "Pines" at bounding box center [1297, 276] width 249 height 35
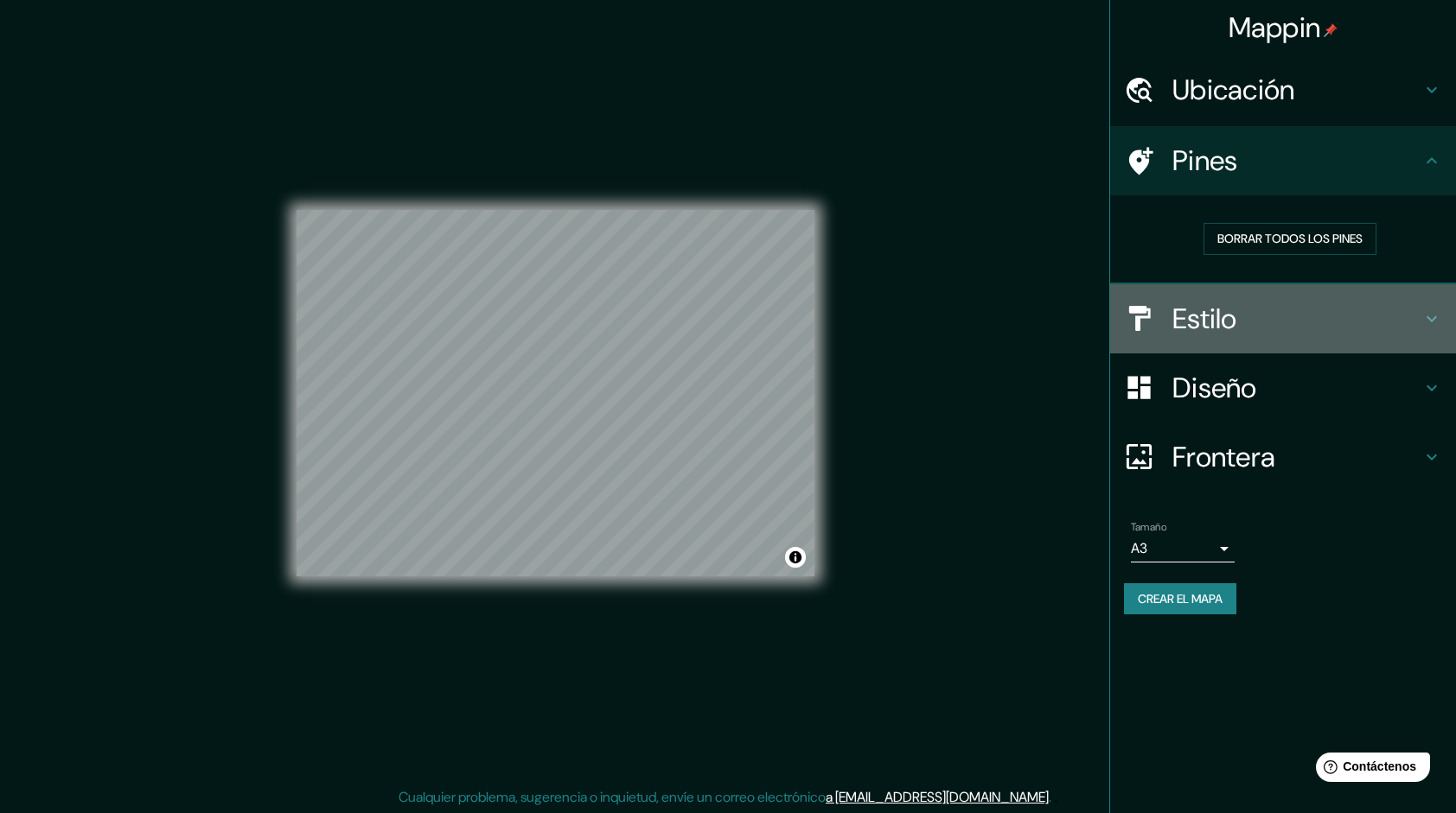
click at [1269, 315] on h4 "Estilo" at bounding box center [1297, 319] width 249 height 35
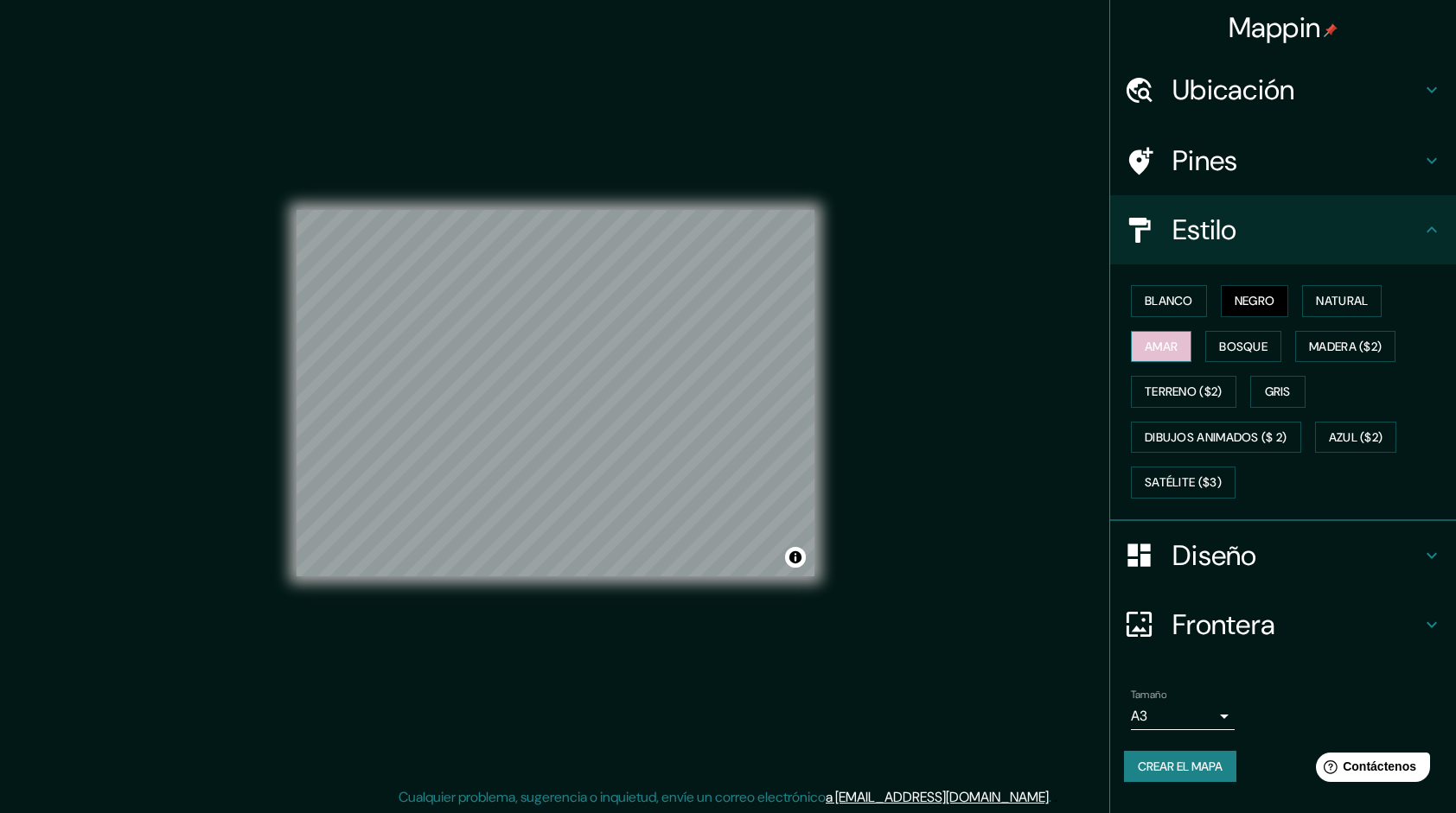
click at [1177, 351] on font "Amar" at bounding box center [1161, 347] width 33 height 21
click at [1272, 352] on button "Bosque" at bounding box center [1244, 347] width 76 height 32
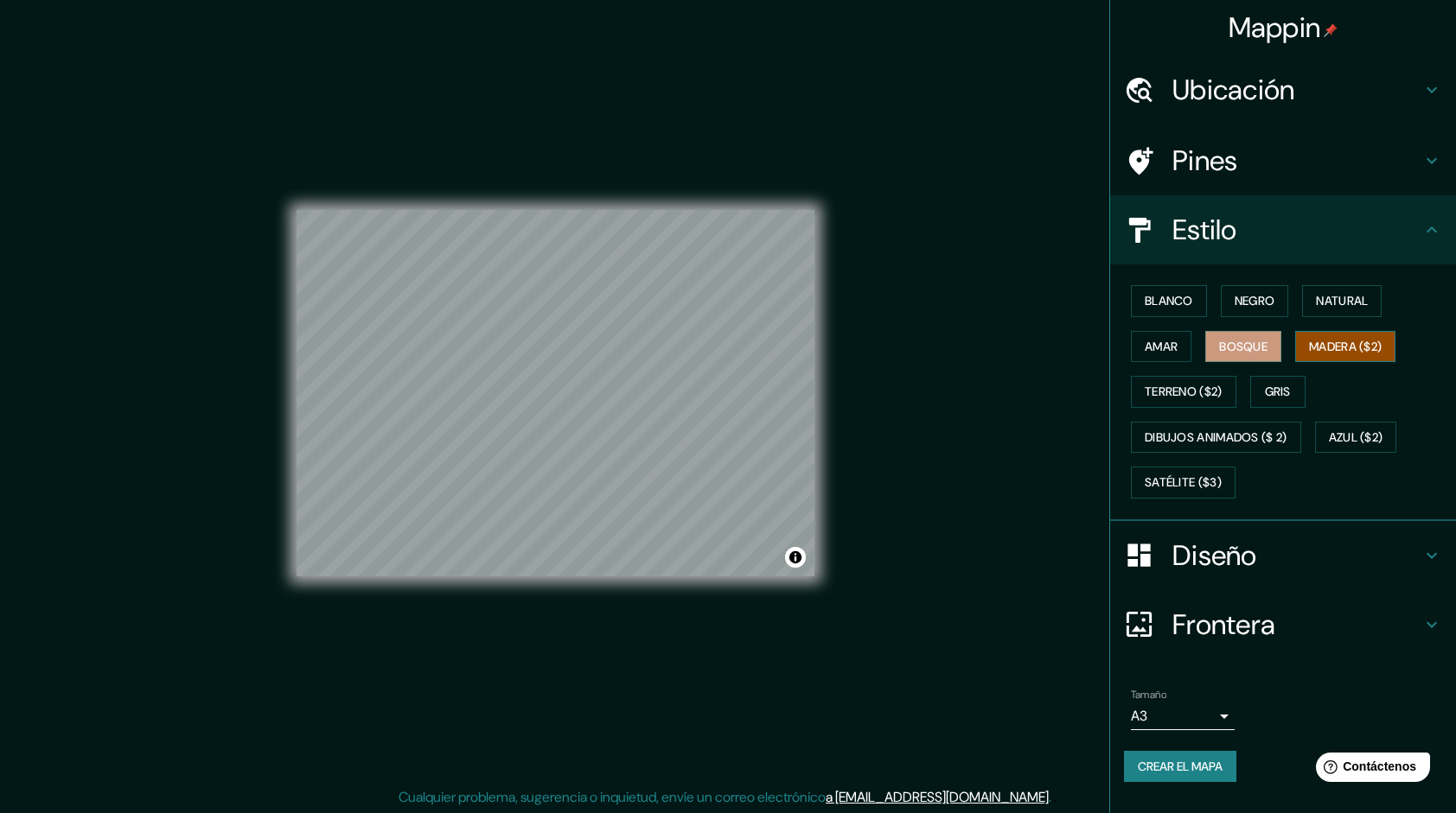
click at [1330, 343] on font "Madera ($2)" at bounding box center [1345, 347] width 73 height 21
click at [1266, 338] on font "Bosque" at bounding box center [1244, 347] width 49 height 21
click at [1354, 338] on font "Madera ($2)" at bounding box center [1345, 347] width 73 height 21
click at [1209, 384] on font "Terreno ($2)" at bounding box center [1183, 392] width 78 height 21
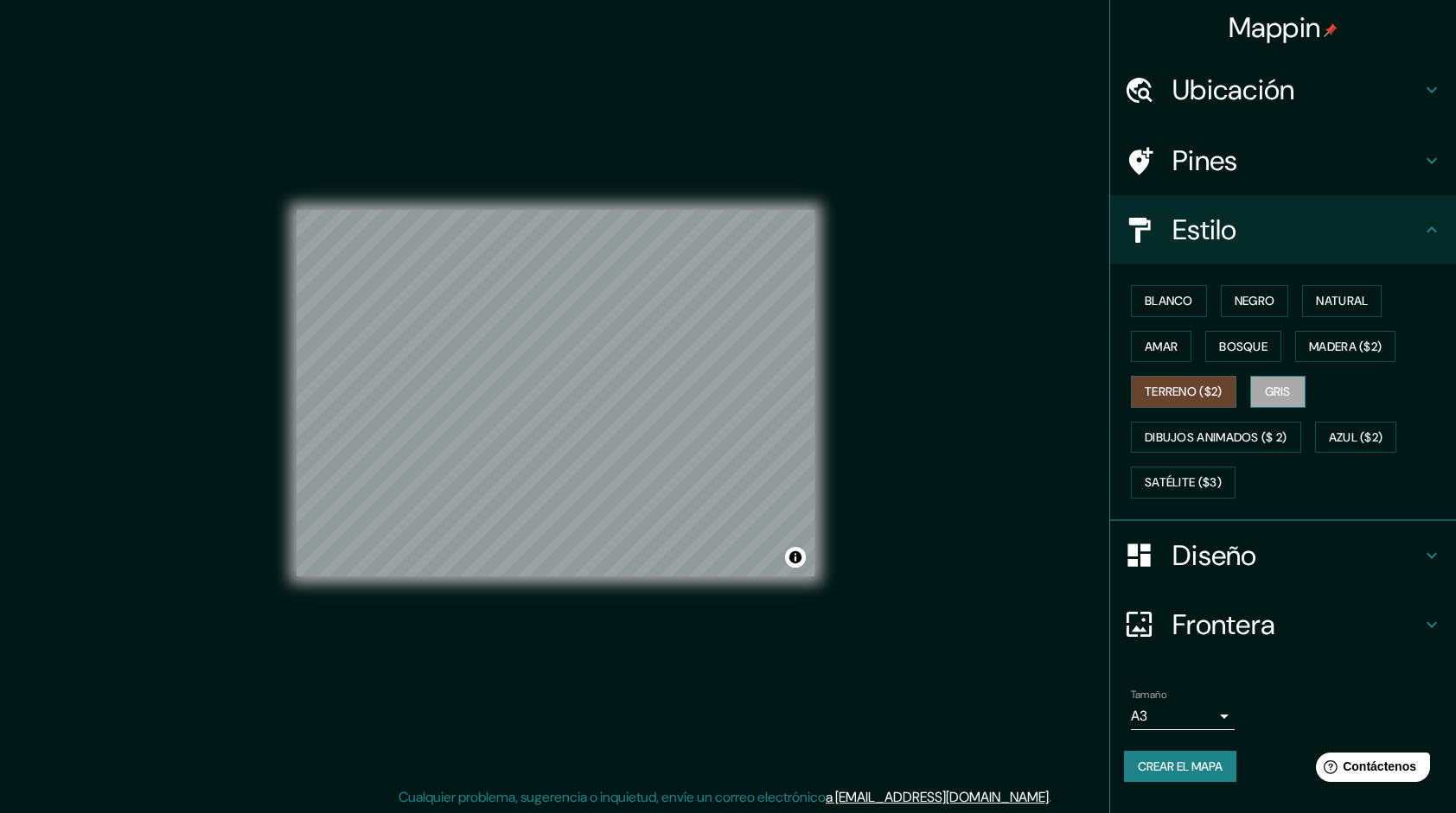
click at [1282, 386] on font "Gris" at bounding box center [1278, 392] width 26 height 21
click at [1364, 432] on font "Azul ($2)" at bounding box center [1357, 438] width 55 height 21
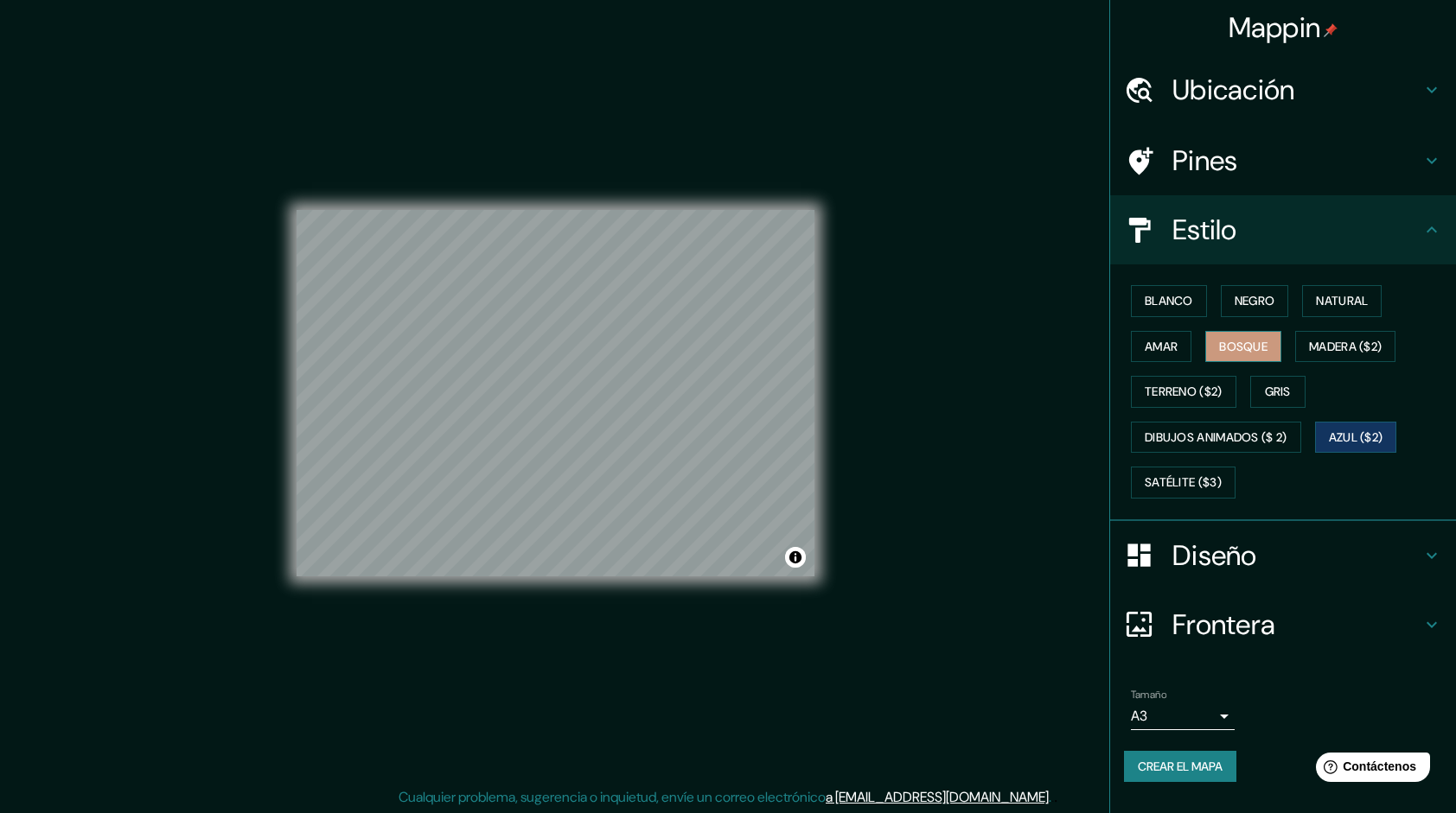
click at [1251, 356] on button "Bosque" at bounding box center [1244, 347] width 76 height 32
